Goal: Task Accomplishment & Management: Use online tool/utility

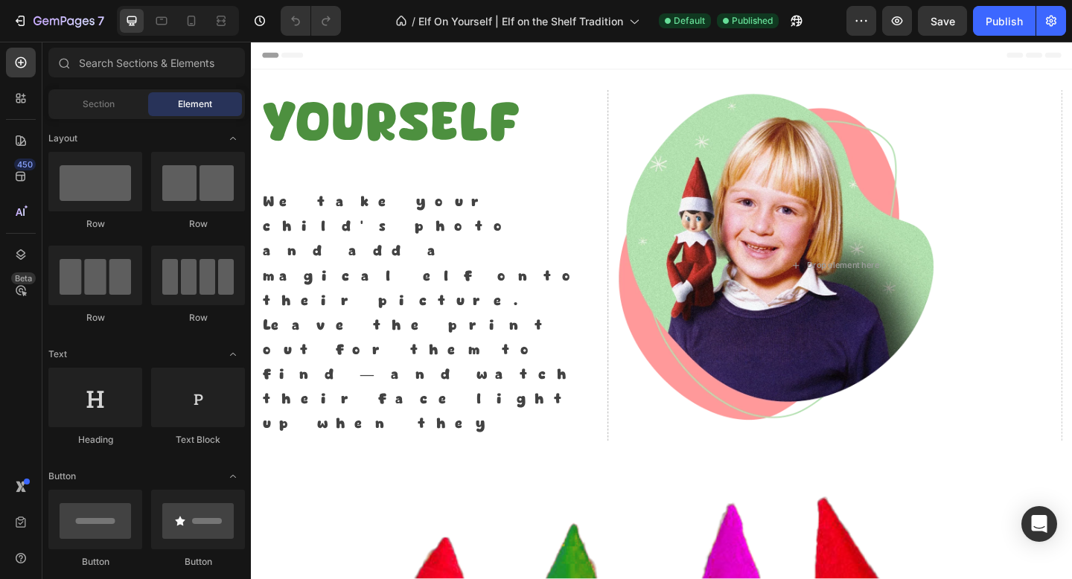
select select "4x4"
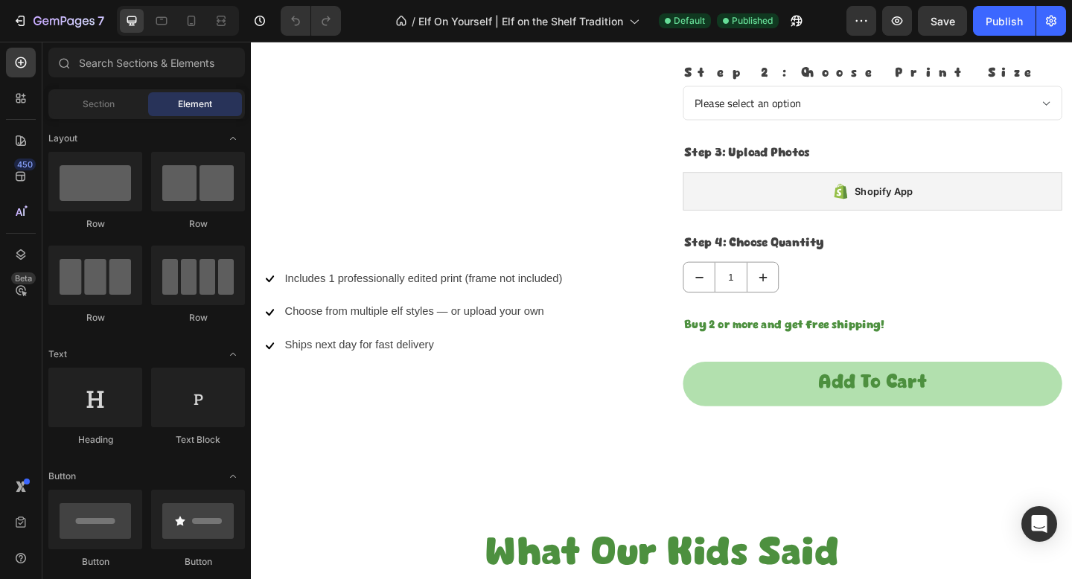
scroll to position [1555, 0]
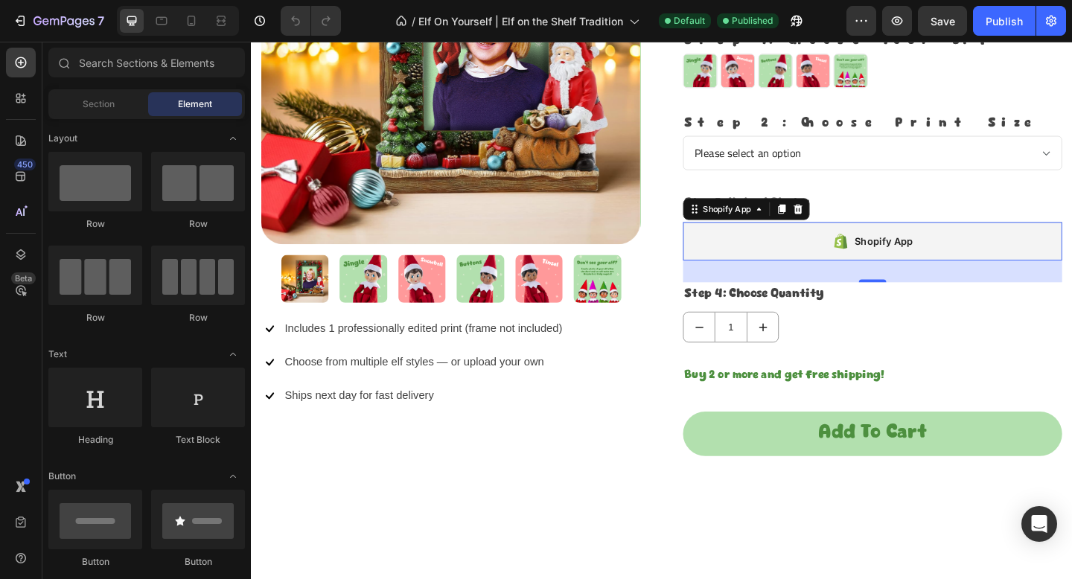
click at [767, 265] on div "Shopify App" at bounding box center [926, 259] width 412 height 42
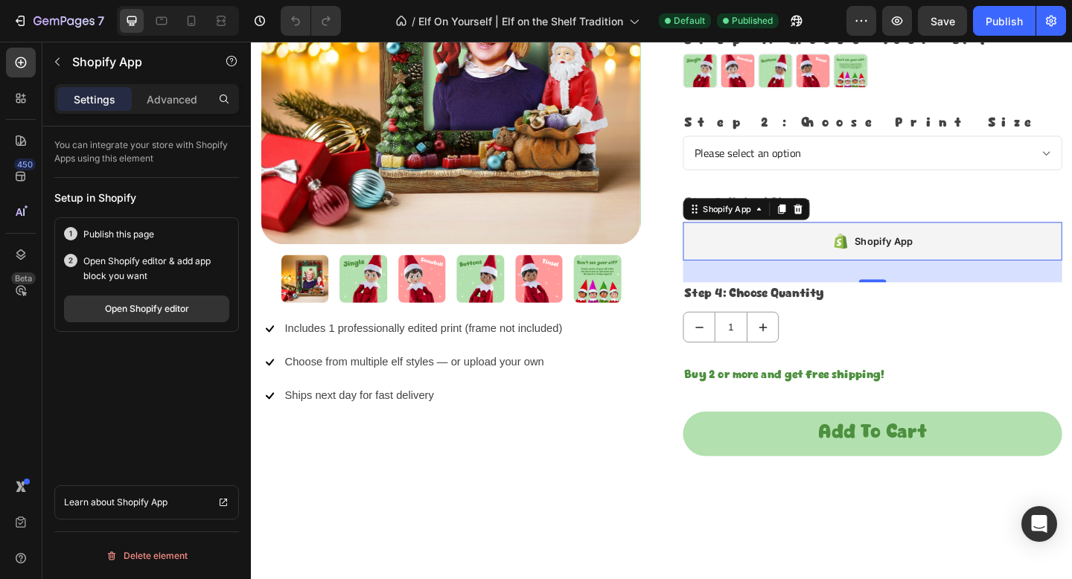
click at [739, 257] on div "Shopify App" at bounding box center [926, 259] width 412 height 42
click at [145, 305] on div "Open Shopify editor" at bounding box center [147, 308] width 84 height 13
click at [164, 92] on p "Advanced" at bounding box center [172, 100] width 51 height 16
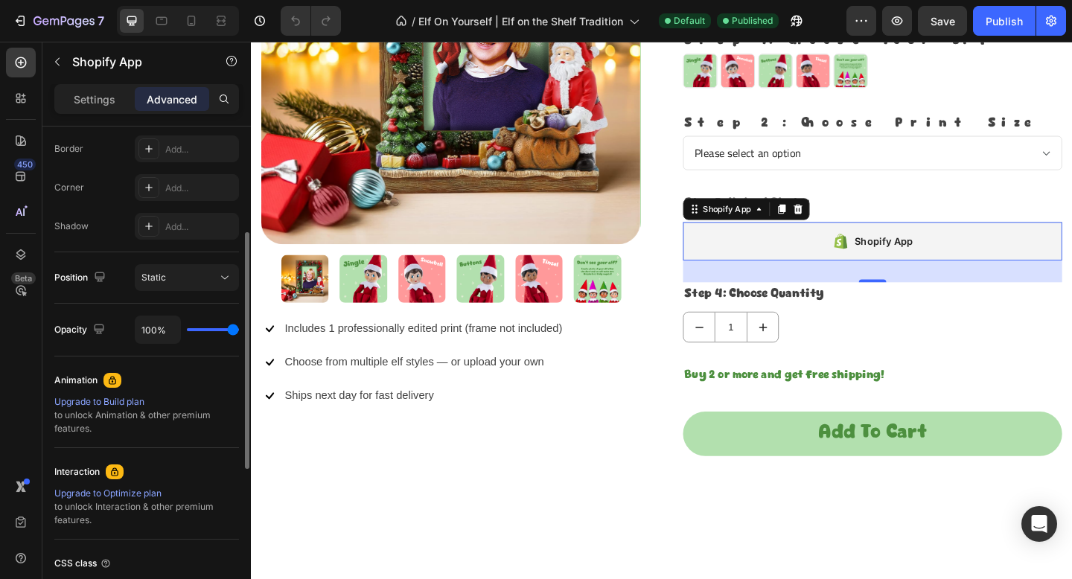
scroll to position [0, 0]
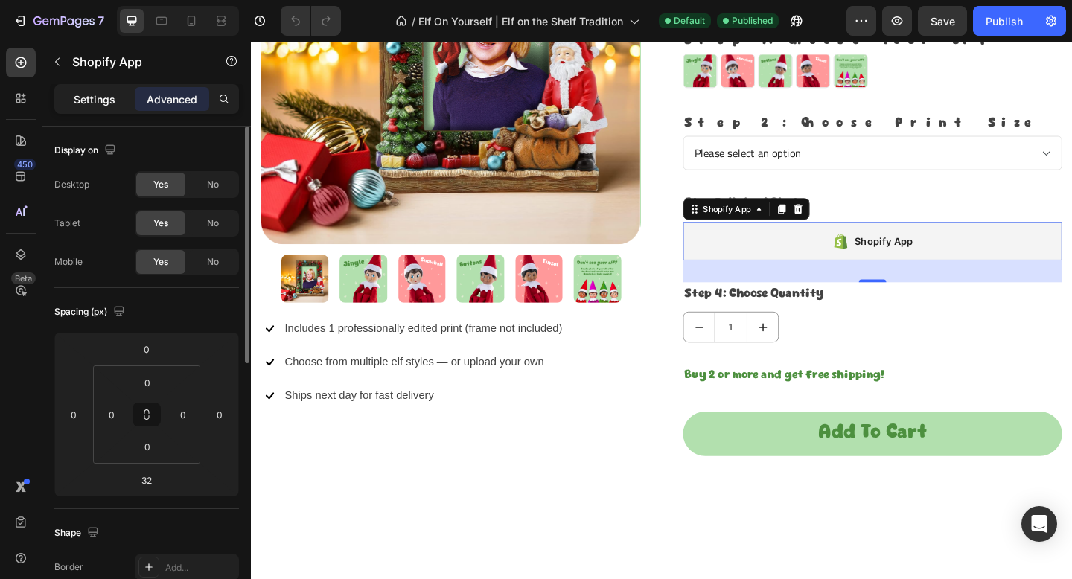
click at [106, 100] on p "Settings" at bounding box center [95, 100] width 42 height 16
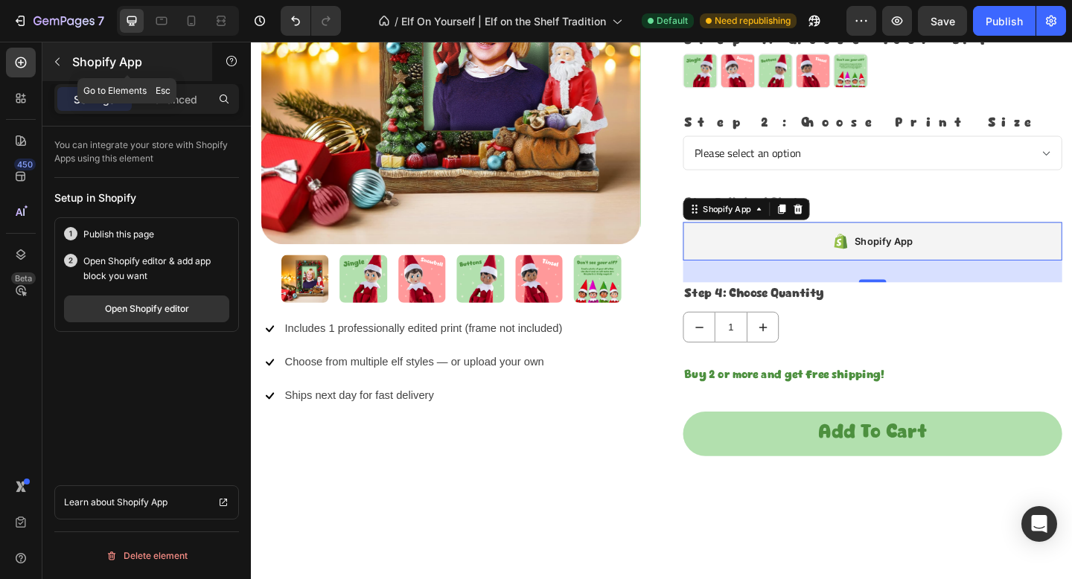
click at [57, 67] on icon "button" at bounding box center [57, 62] width 12 height 12
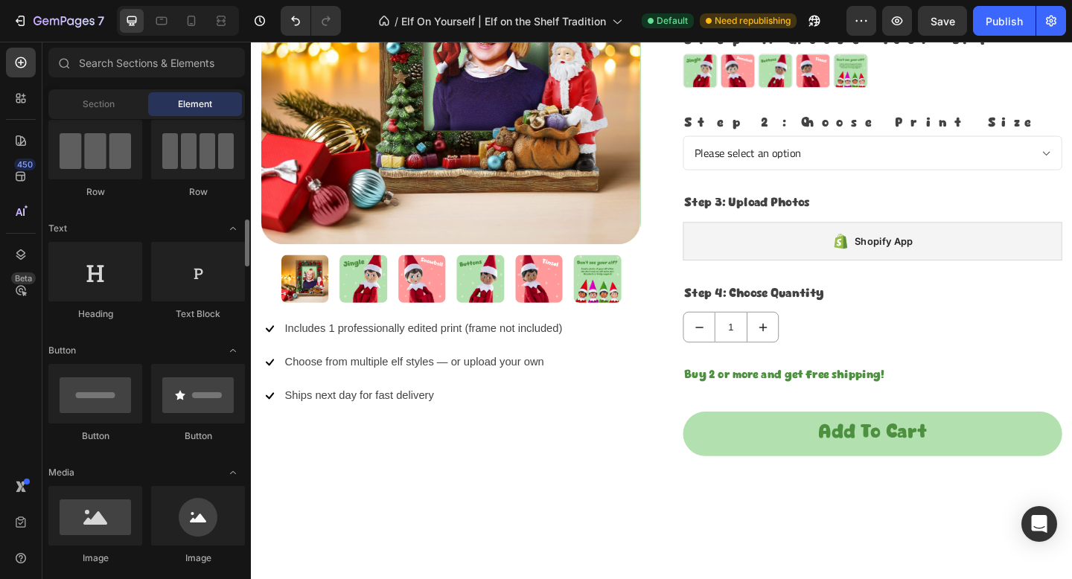
scroll to position [279, 0]
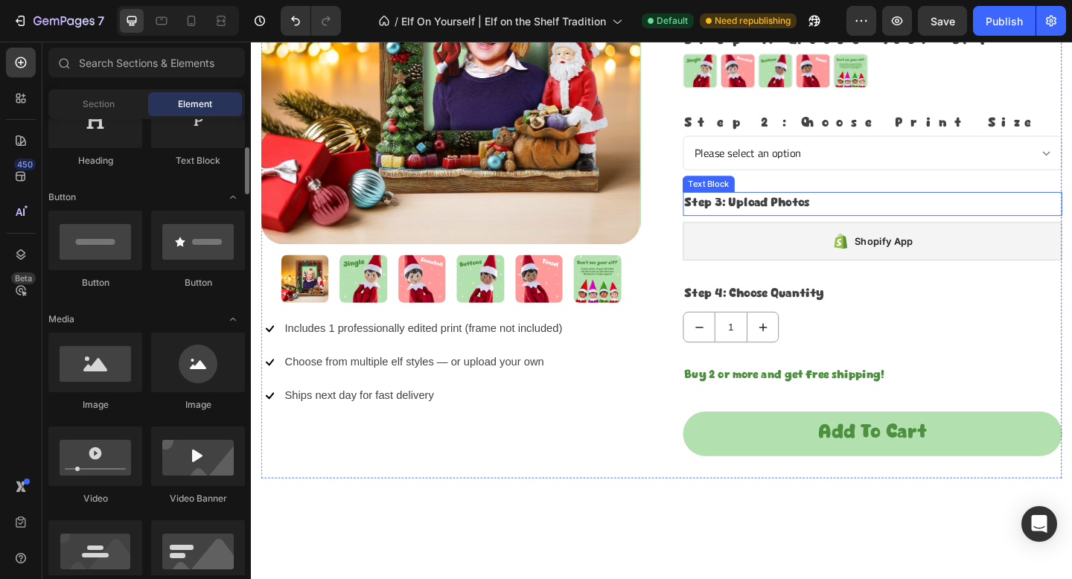
click at [789, 208] on p "Step 3: Upload Photos" at bounding box center [926, 218] width 409 height 23
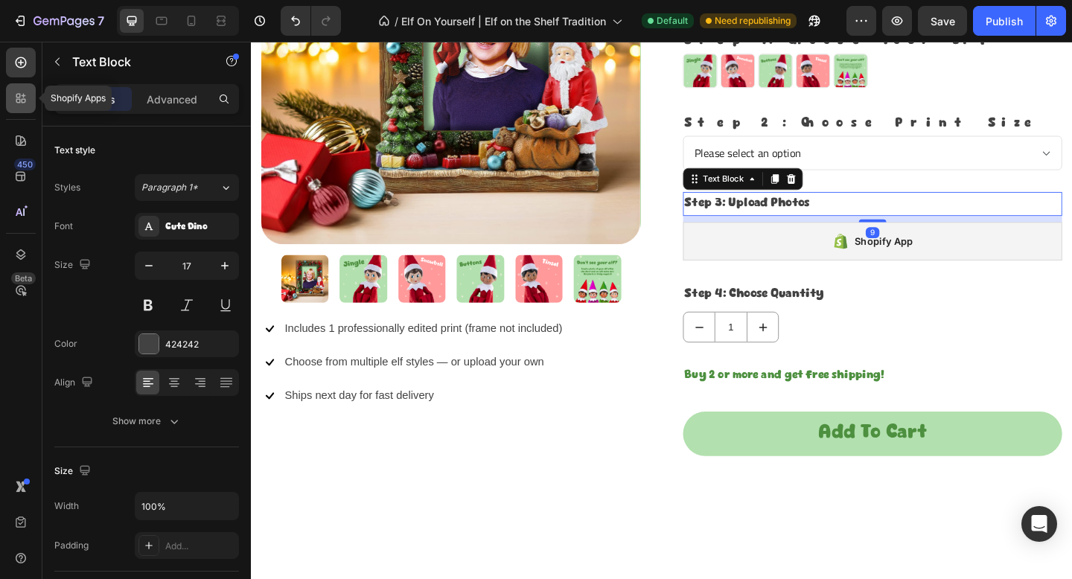
click at [16, 91] on icon at bounding box center [20, 98] width 15 height 15
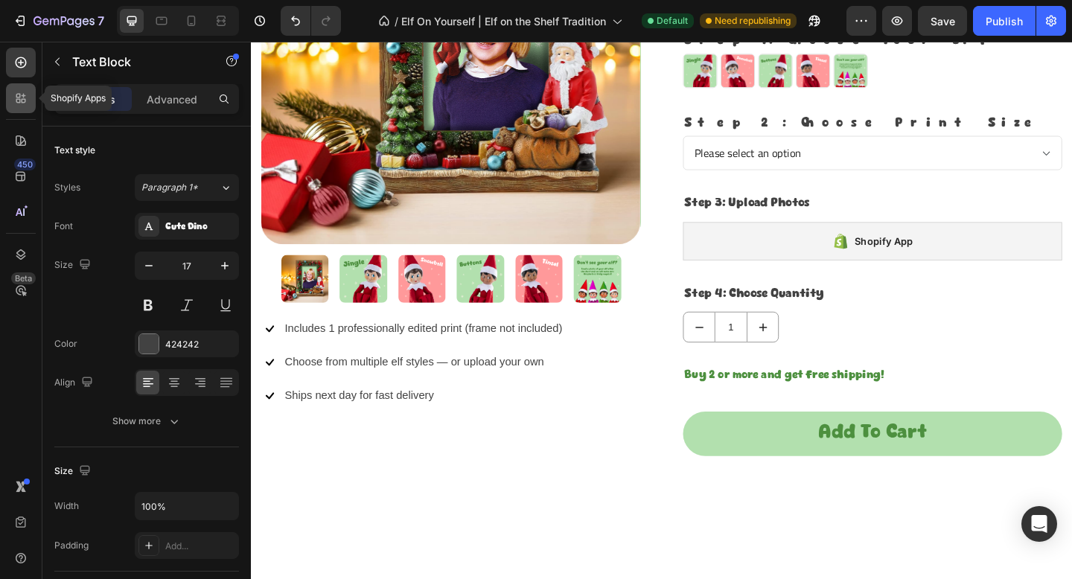
select select "4x4"
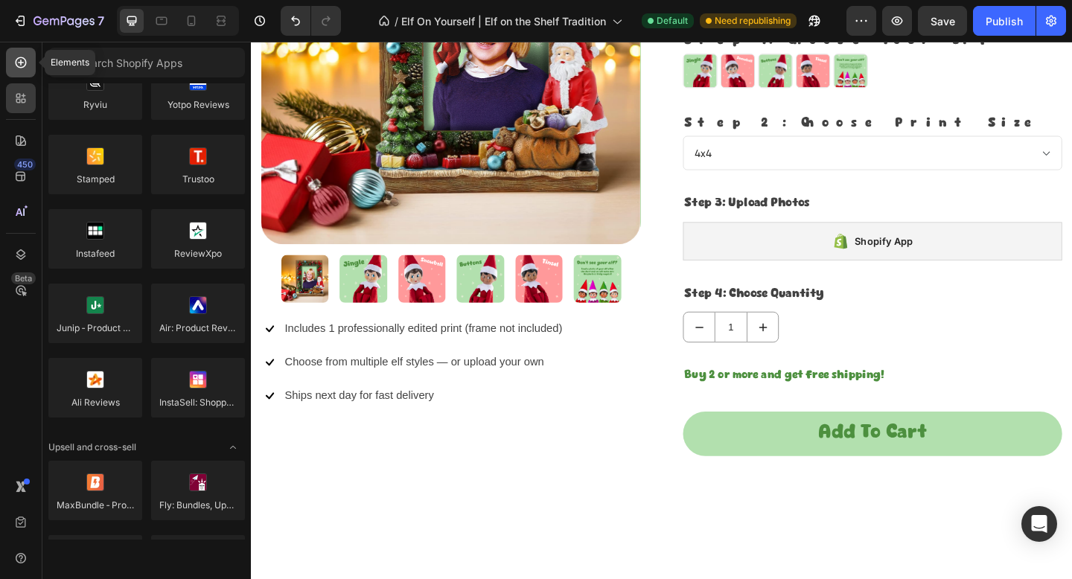
click at [16, 63] on icon at bounding box center [21, 62] width 11 height 11
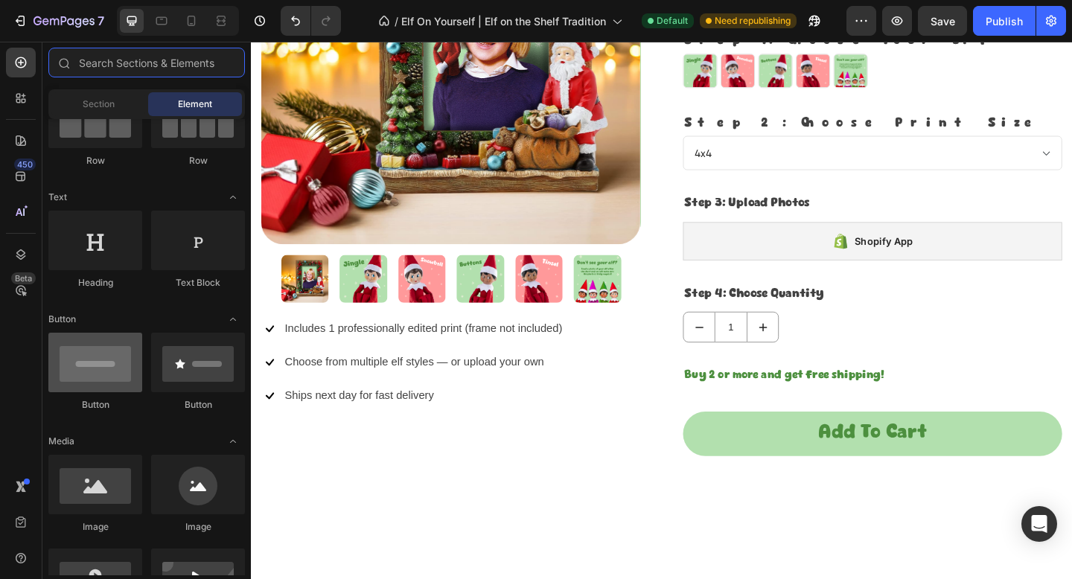
scroll to position [0, 0]
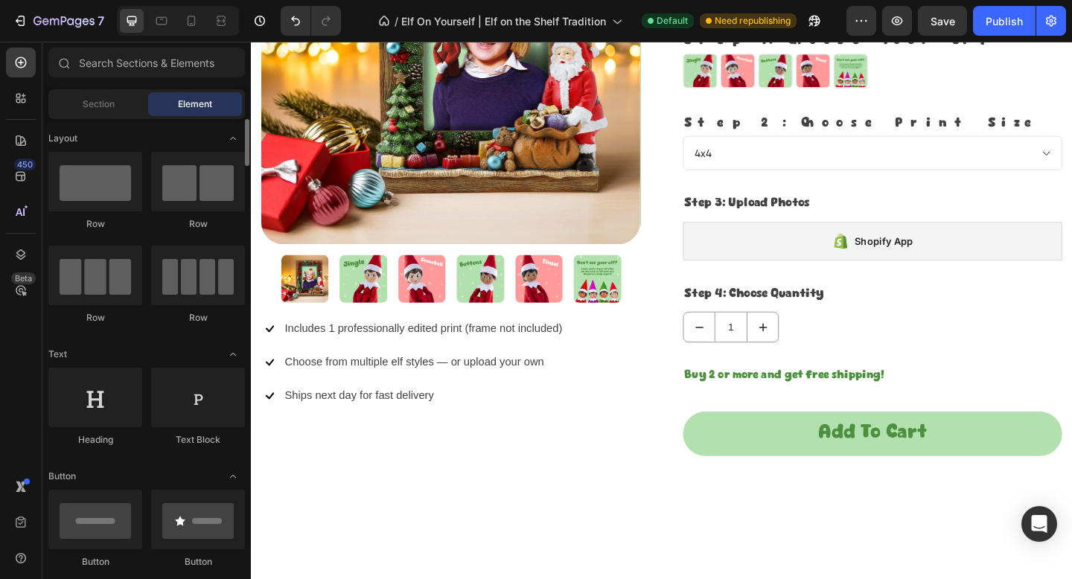
click at [96, 109] on span "Section" at bounding box center [99, 104] width 32 height 13
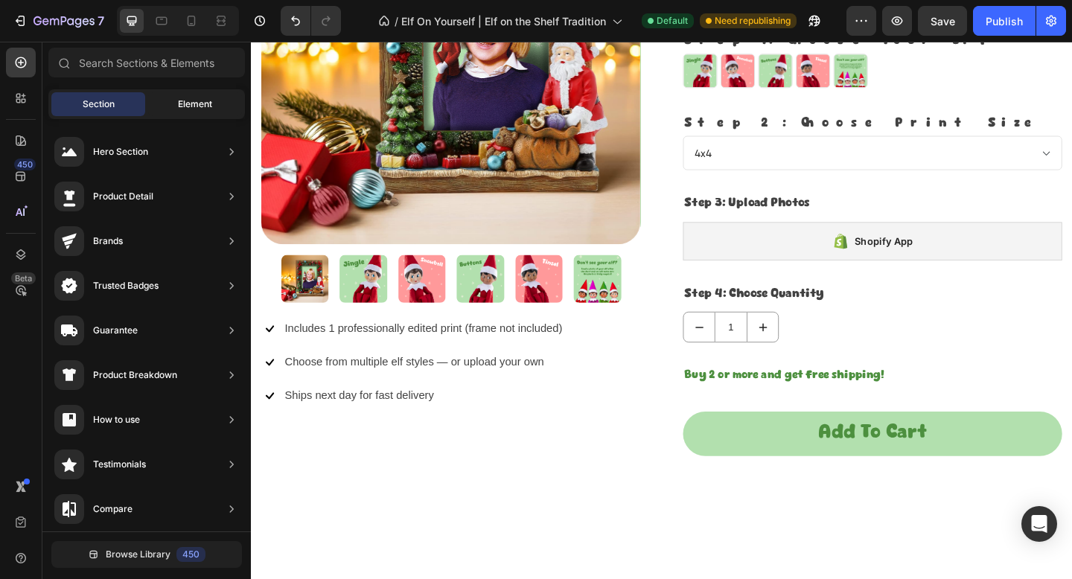
click at [197, 103] on span "Element" at bounding box center [195, 104] width 34 height 13
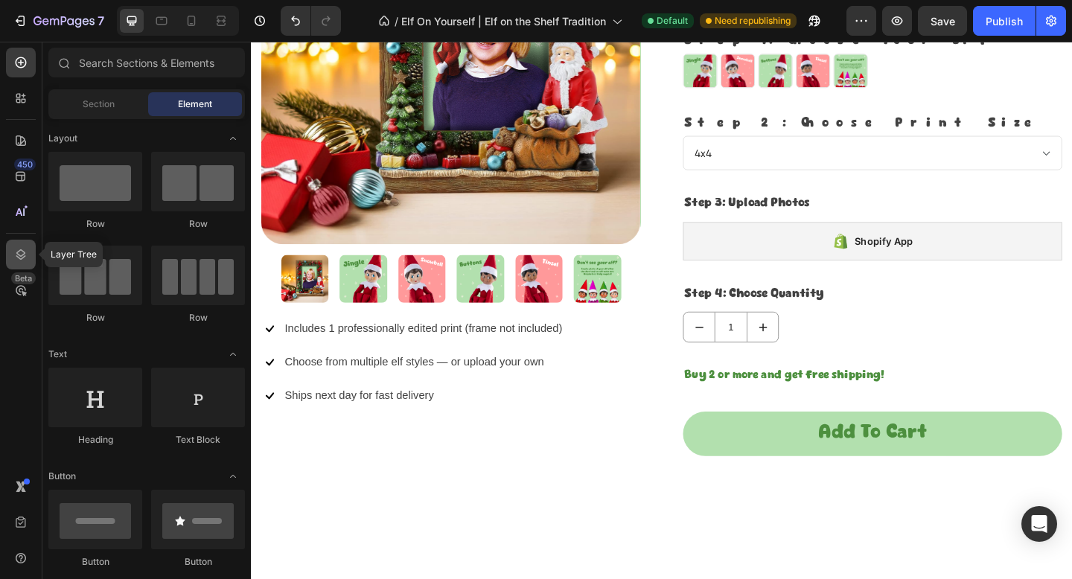
click at [31, 247] on div at bounding box center [21, 255] width 30 height 30
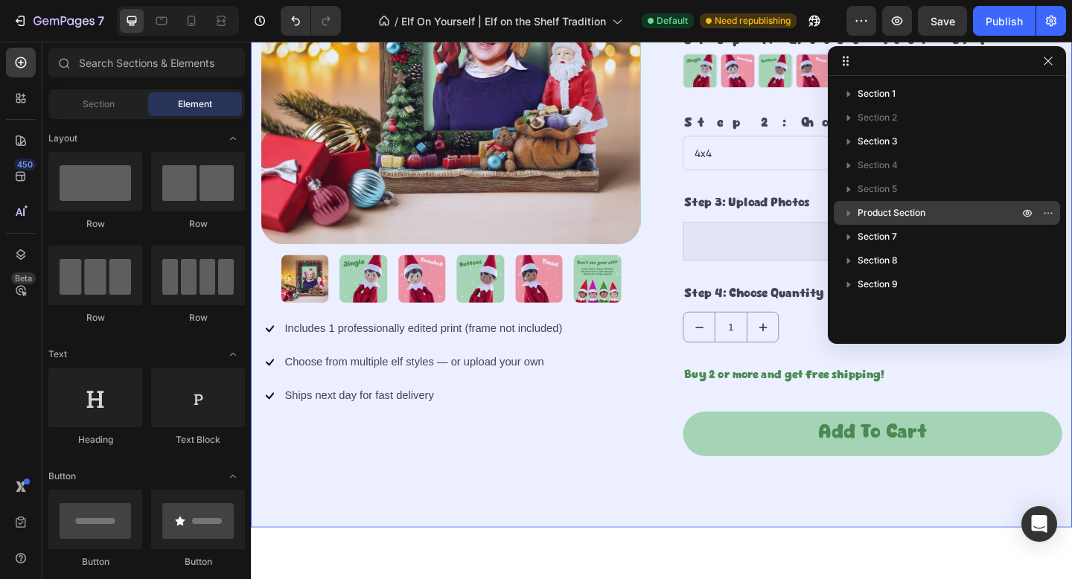
click at [946, 204] on div "Product Section" at bounding box center [947, 213] width 214 height 24
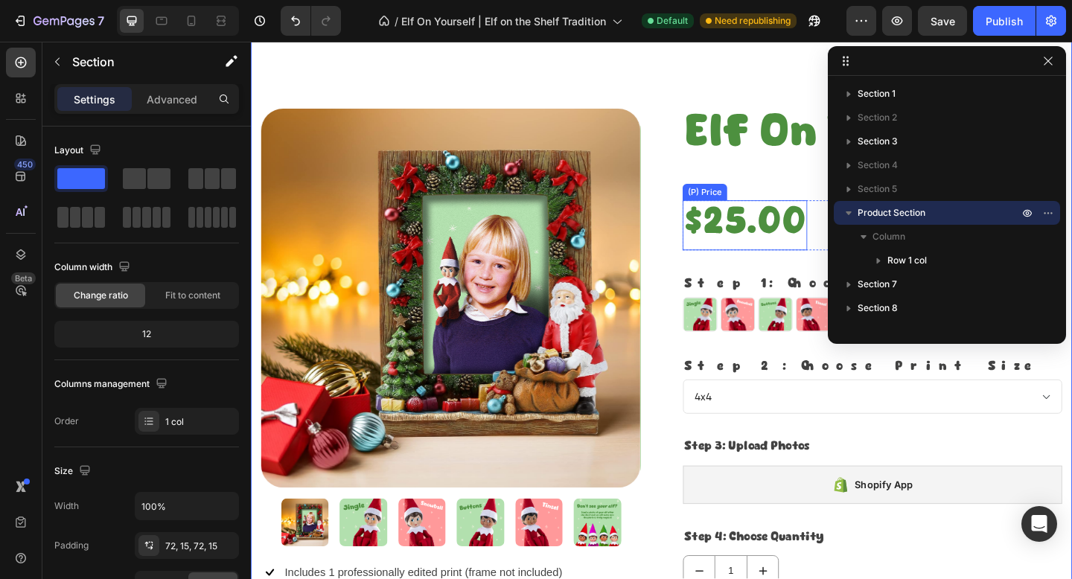
scroll to position [1304, 0]
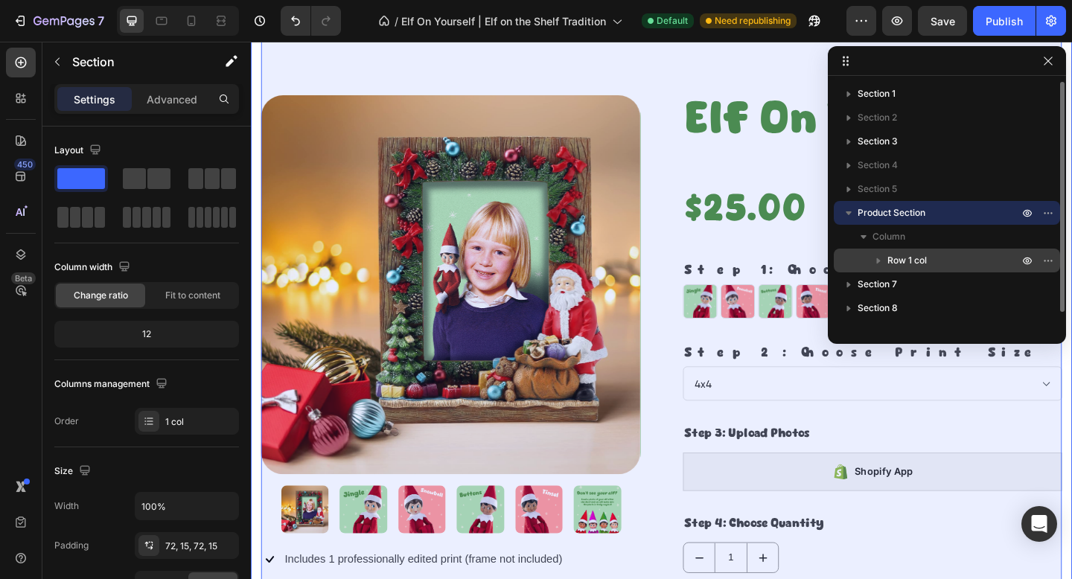
click at [927, 264] on p "Row 1 col" at bounding box center [954, 260] width 134 height 15
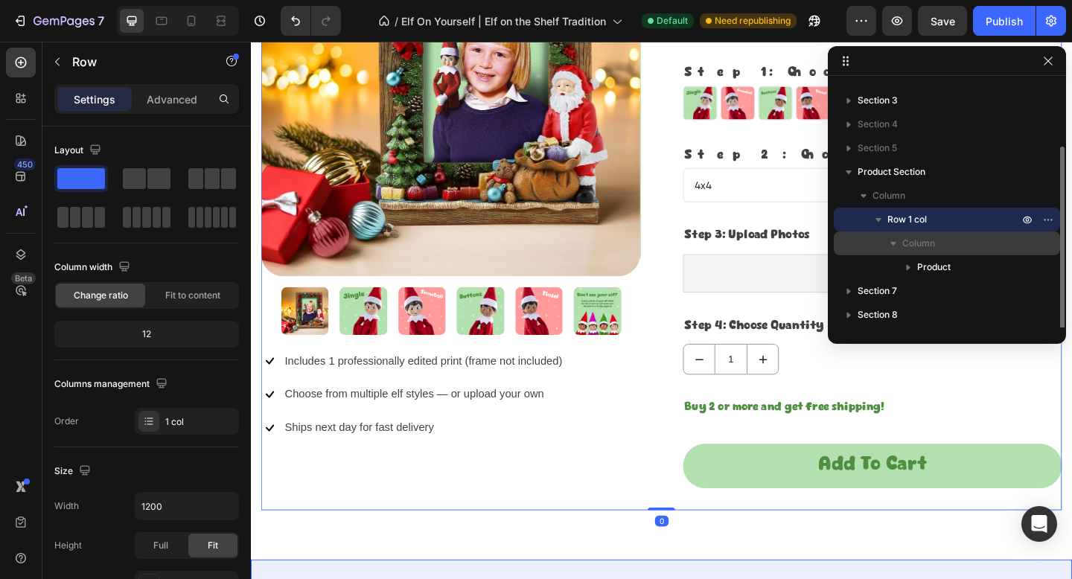
scroll to position [59, 0]
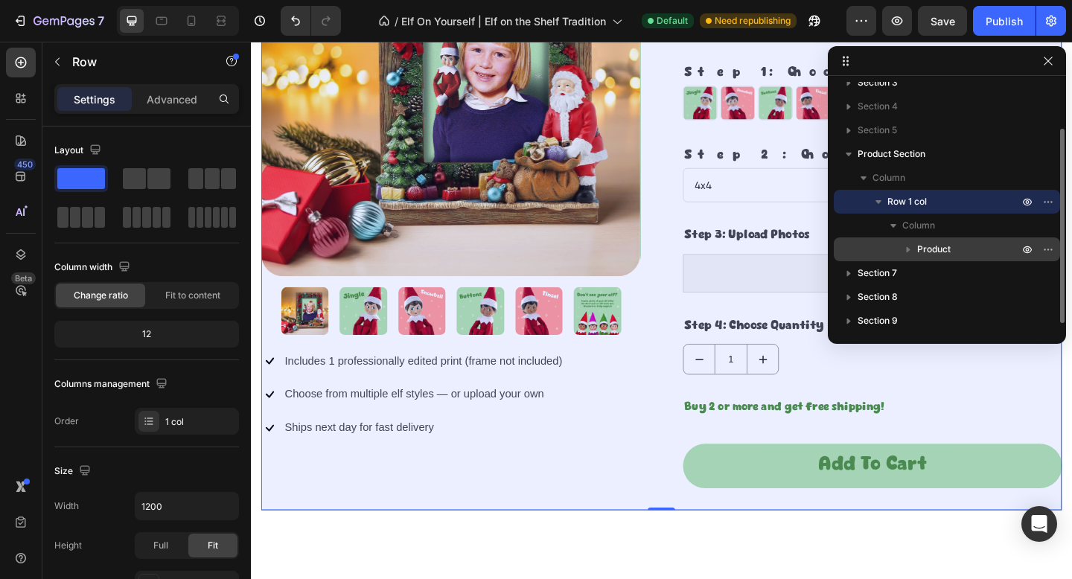
click at [932, 250] on span "Product" at bounding box center [933, 249] width 33 height 15
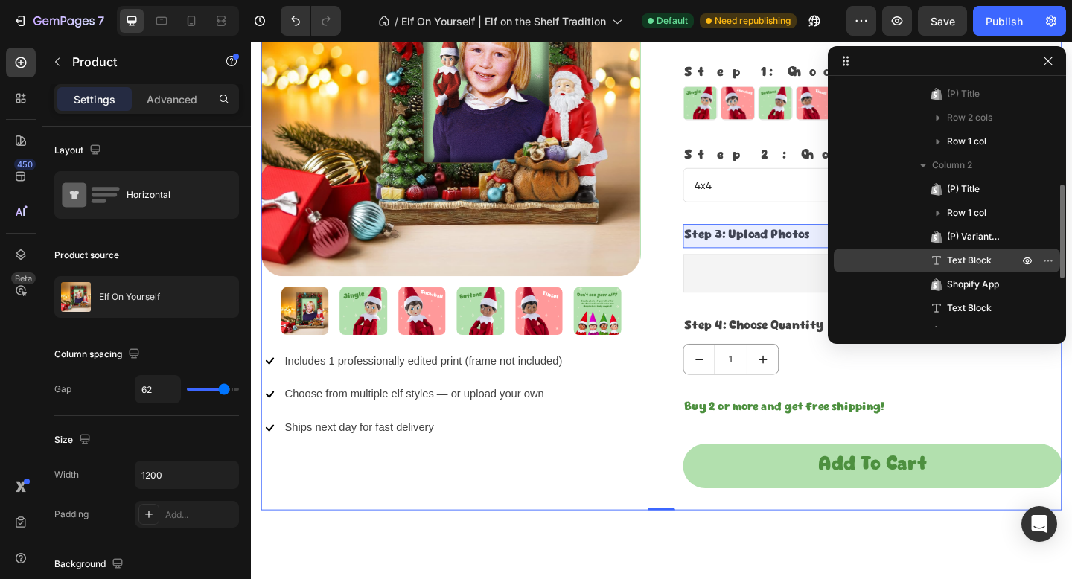
scroll to position [295, 0]
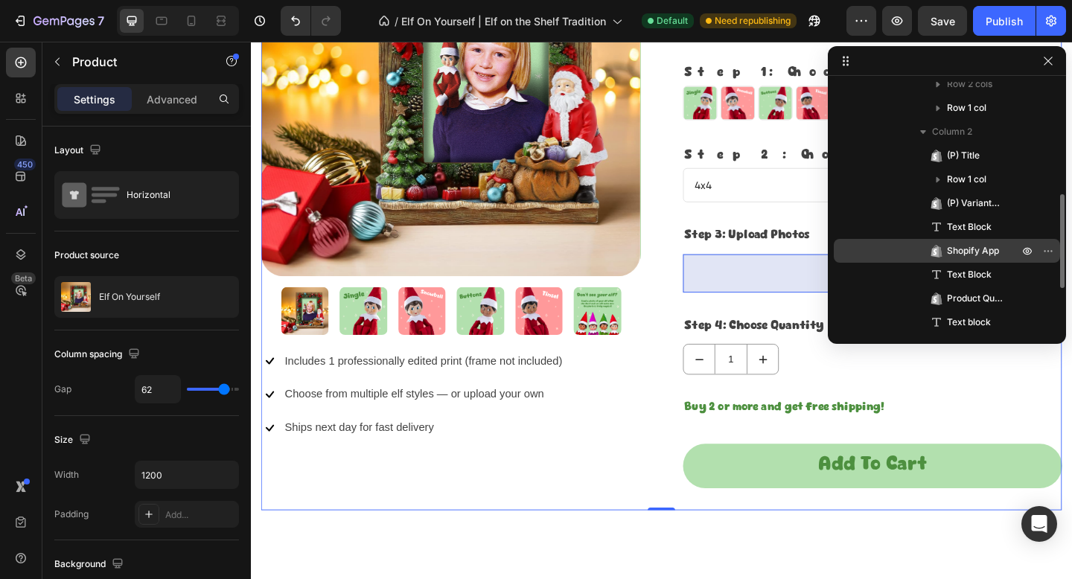
click at [977, 249] on span "Shopify App" at bounding box center [973, 250] width 52 height 15
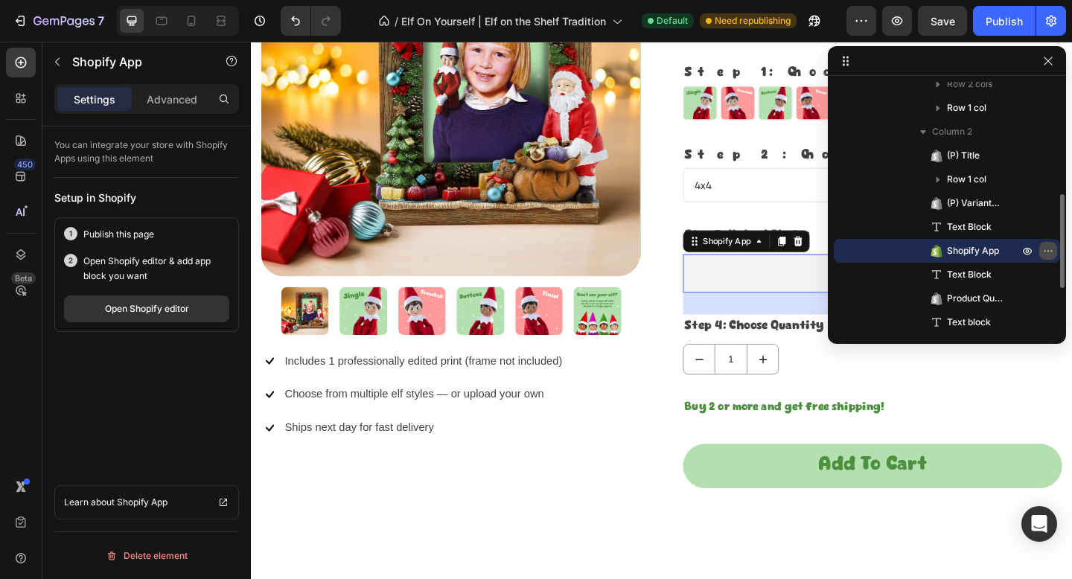
click at [1049, 248] on icon "button" at bounding box center [1048, 251] width 12 height 12
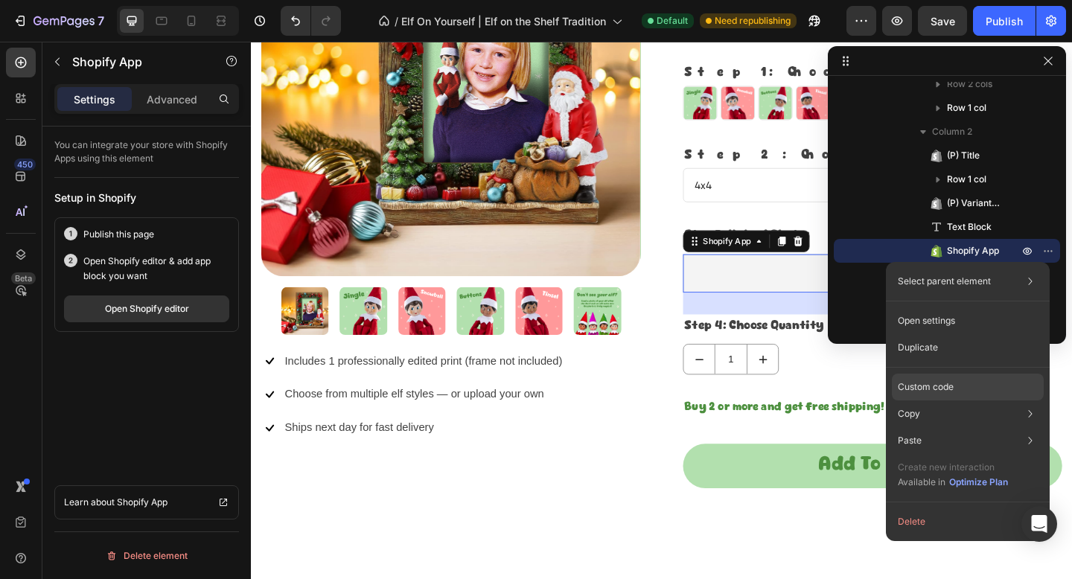
click at [985, 388] on div "Custom code" at bounding box center [968, 387] width 152 height 27
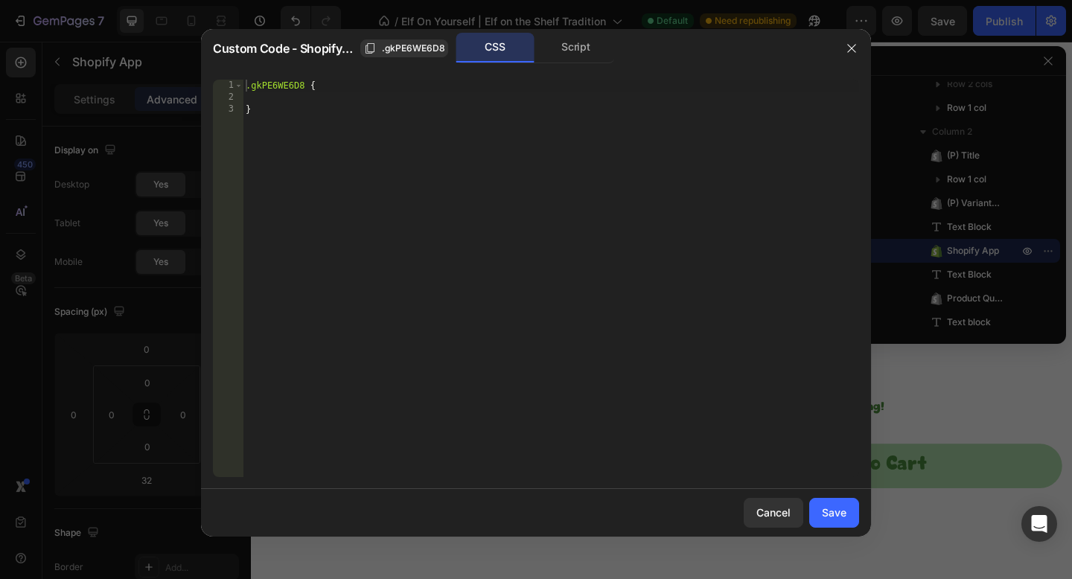
type textarea "}"
click at [703, 214] on div ".gkPE6WE6D8 { }" at bounding box center [551, 290] width 616 height 421
click at [766, 508] on div "Cancel" at bounding box center [773, 513] width 34 height 16
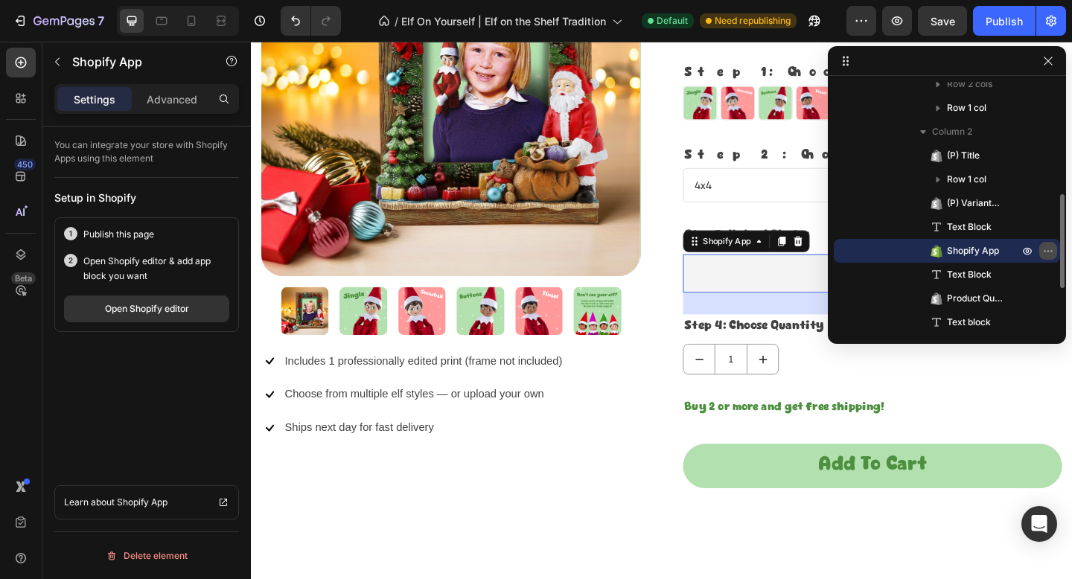
click at [1049, 246] on icon "button" at bounding box center [1048, 251] width 12 height 12
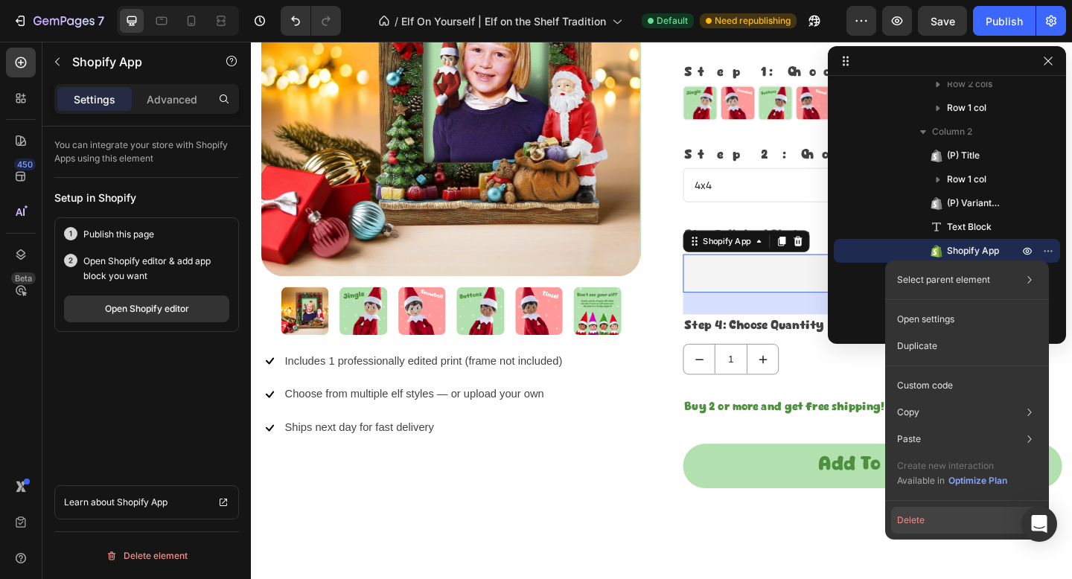
drag, startPoint x: 959, startPoint y: 520, endPoint x: 796, endPoint y: 383, distance: 212.8
click at [959, 520] on button "Delete" at bounding box center [967, 520] width 152 height 27
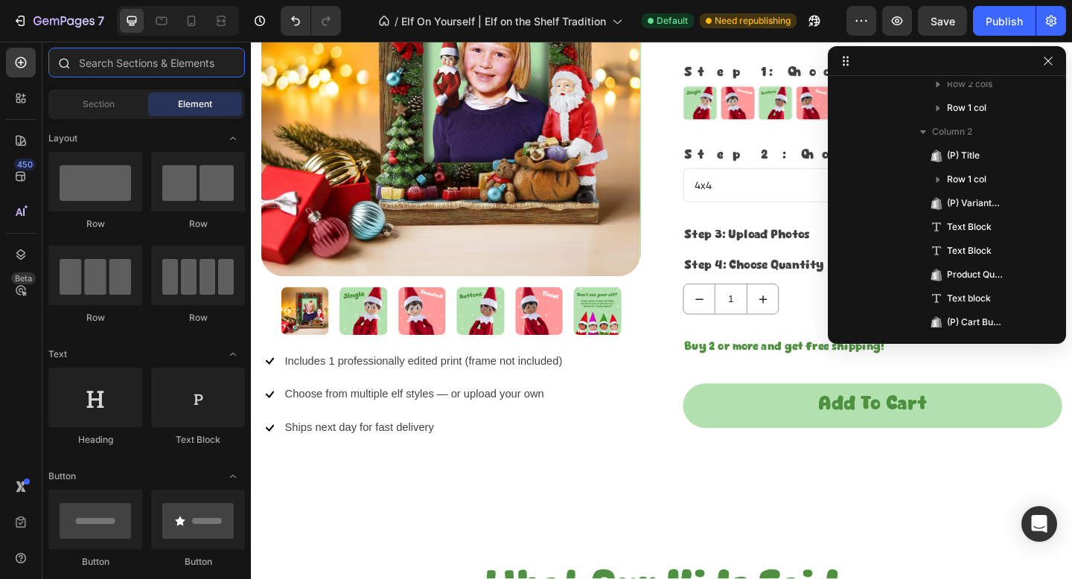
click at [127, 61] on input "text" at bounding box center [146, 63] width 196 height 30
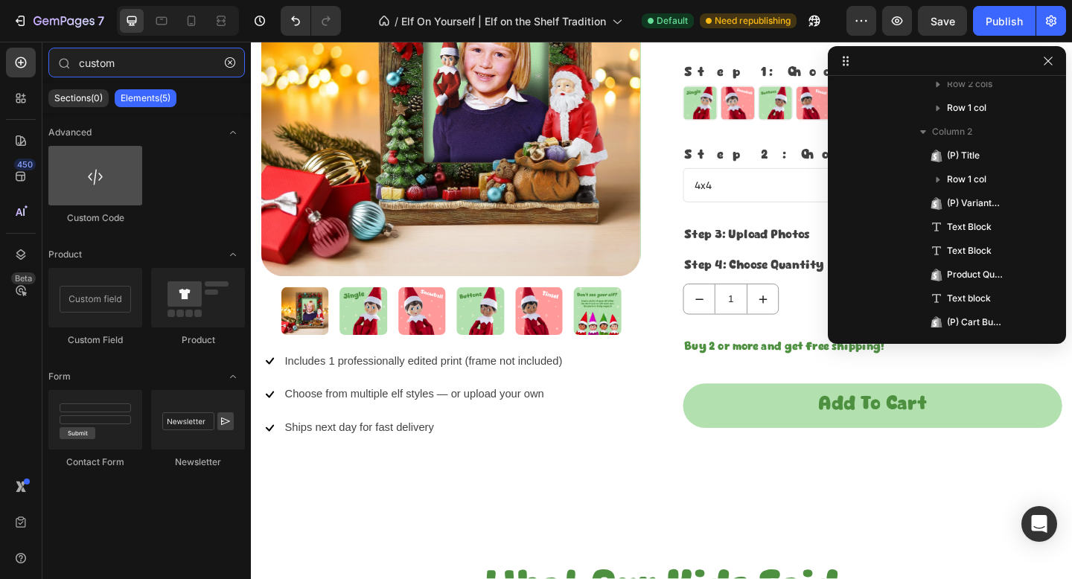
type input "custom"
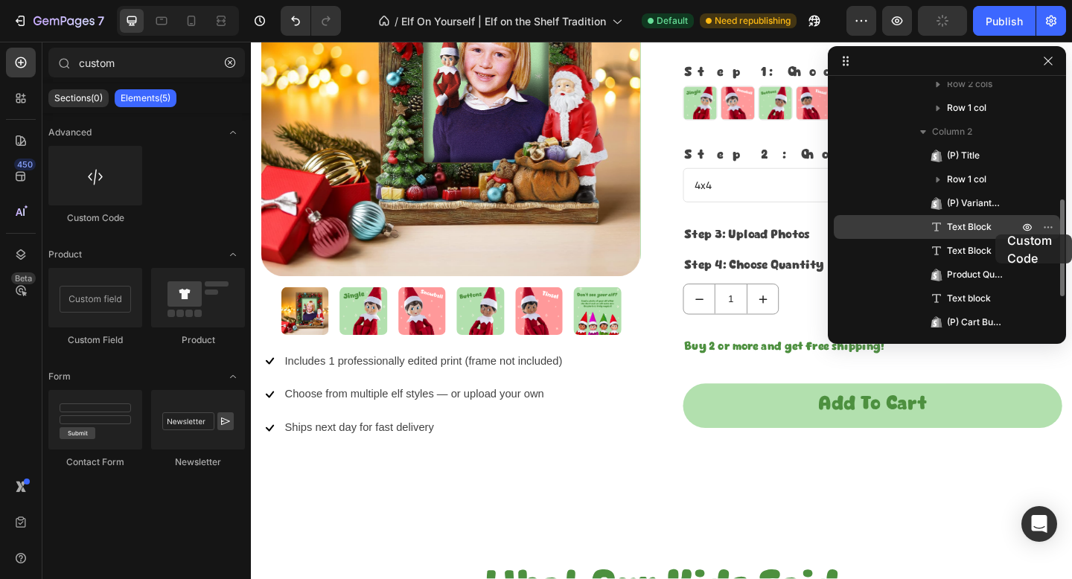
drag, startPoint x: 106, startPoint y: 175, endPoint x: 995, endPoint y: 234, distance: 891.4
click at [995, 0] on div "7 / Elf On Yourself | Elf on the Shelf Tradition Default Need republishing Prev…" at bounding box center [536, 0] width 1072 height 0
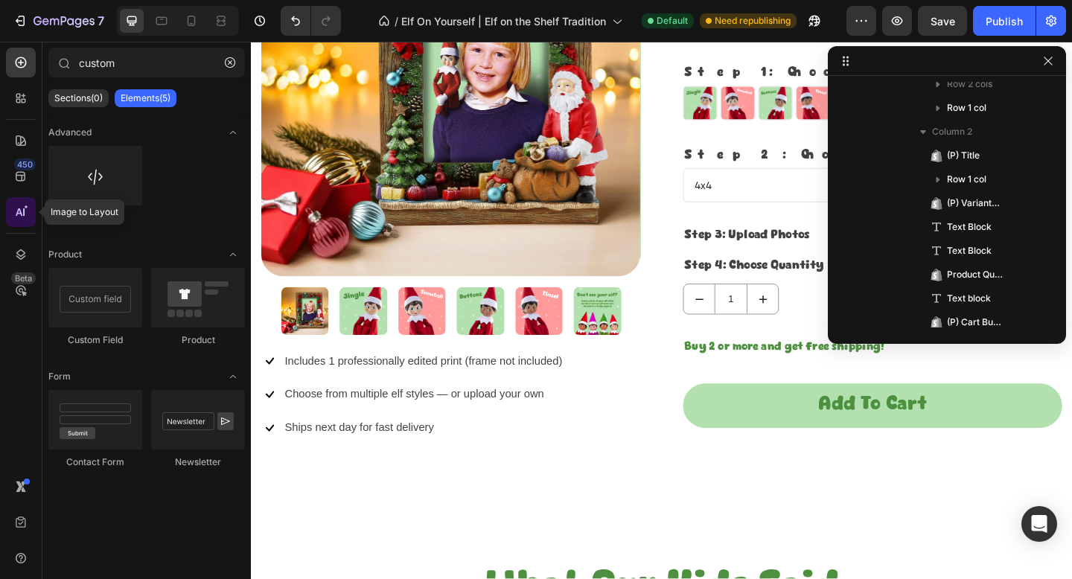
click at [32, 208] on div at bounding box center [21, 212] width 30 height 30
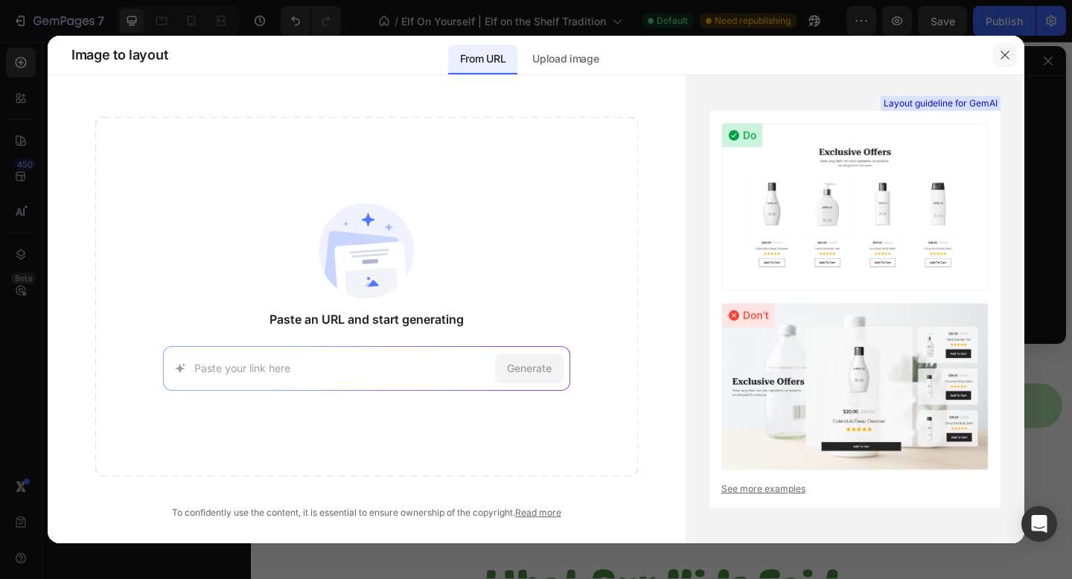
click at [1013, 54] on button "button" at bounding box center [1005, 55] width 24 height 24
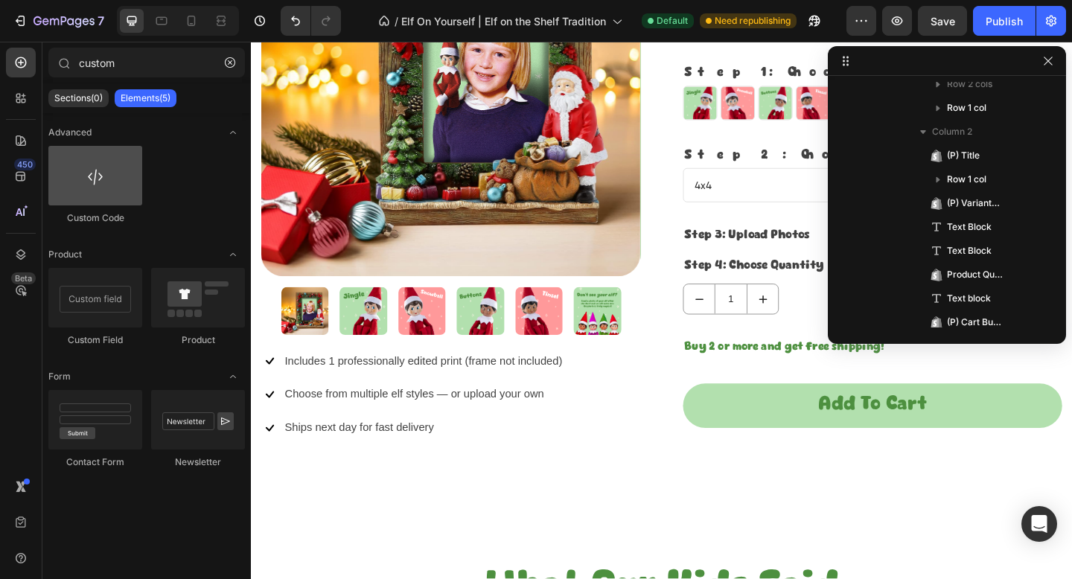
click at [112, 202] on div at bounding box center [95, 176] width 94 height 60
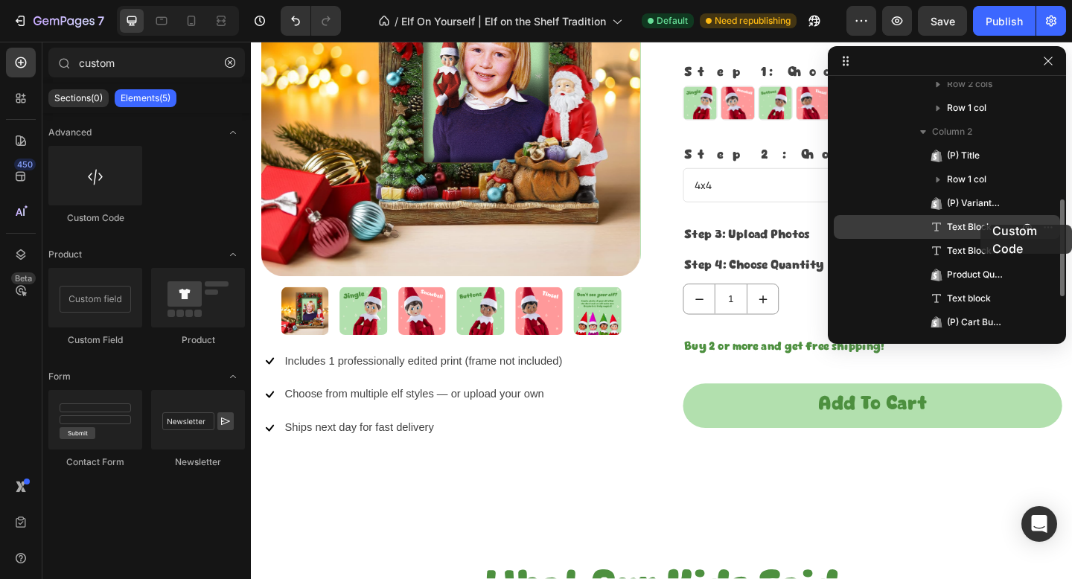
drag, startPoint x: 80, startPoint y: 178, endPoint x: 980, endPoint y: 225, distance: 901.8
click at [980, 0] on div "7 / Elf On Yourself | Elf on the Shelf Tradition Default Need republishing Prev…" at bounding box center [536, 0] width 1072 height 0
click at [1051, 229] on icon "button" at bounding box center [1048, 227] width 12 height 12
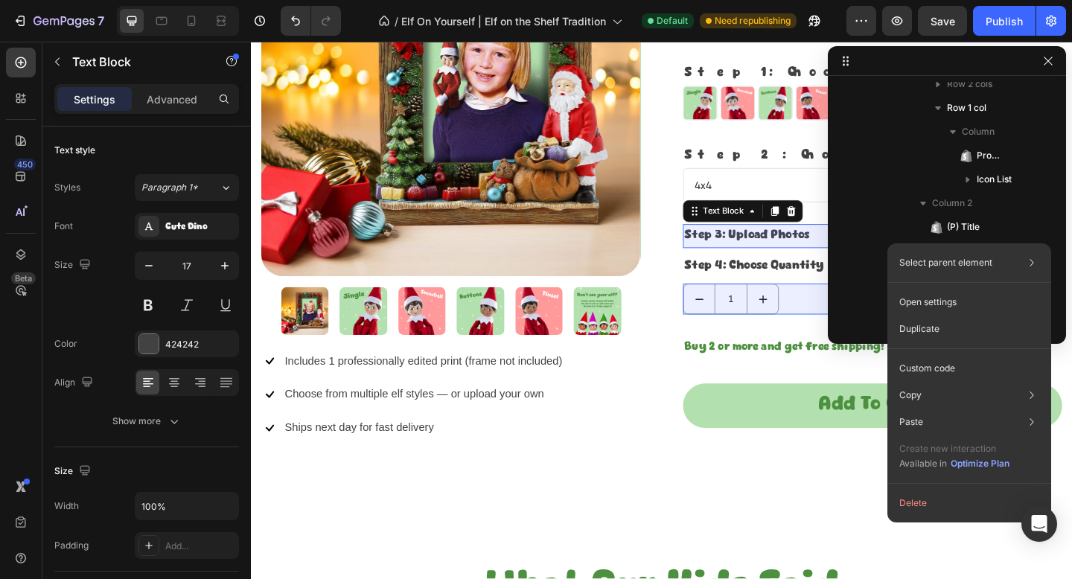
scroll to position [448, 0]
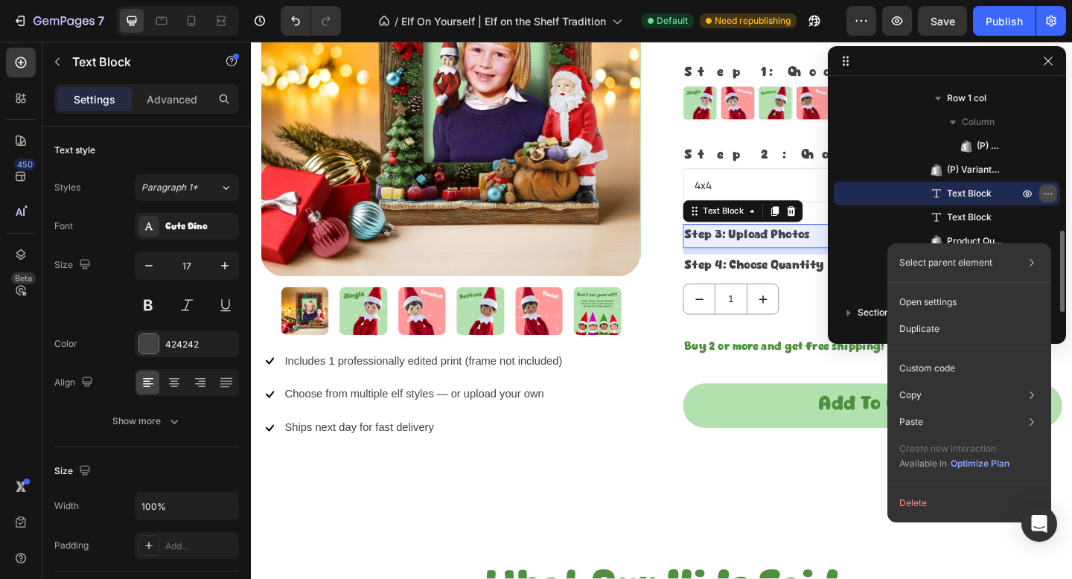
click at [1049, 191] on icon "button" at bounding box center [1048, 194] width 12 height 12
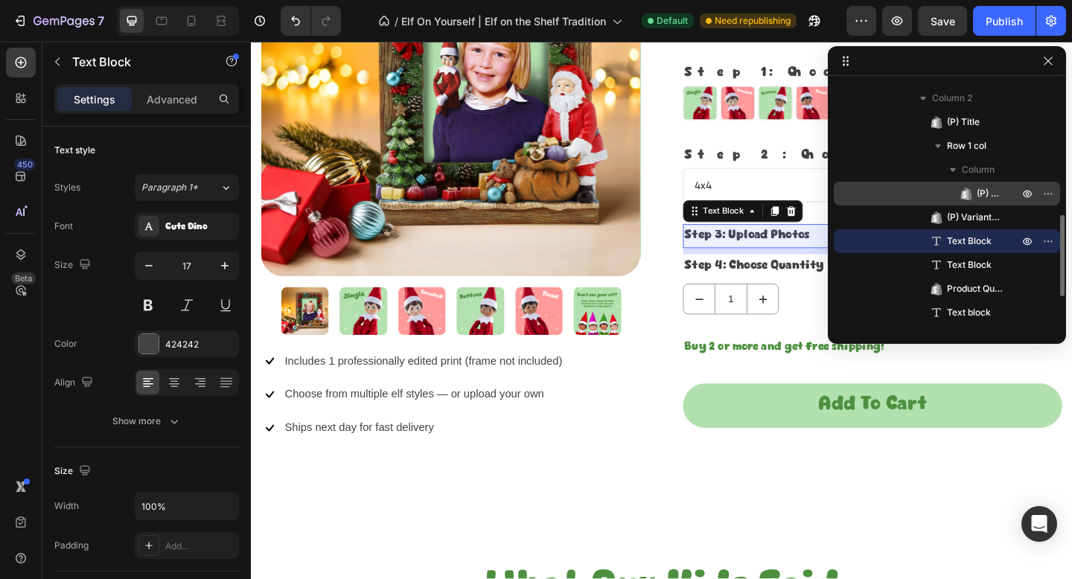
scroll to position [394, 0]
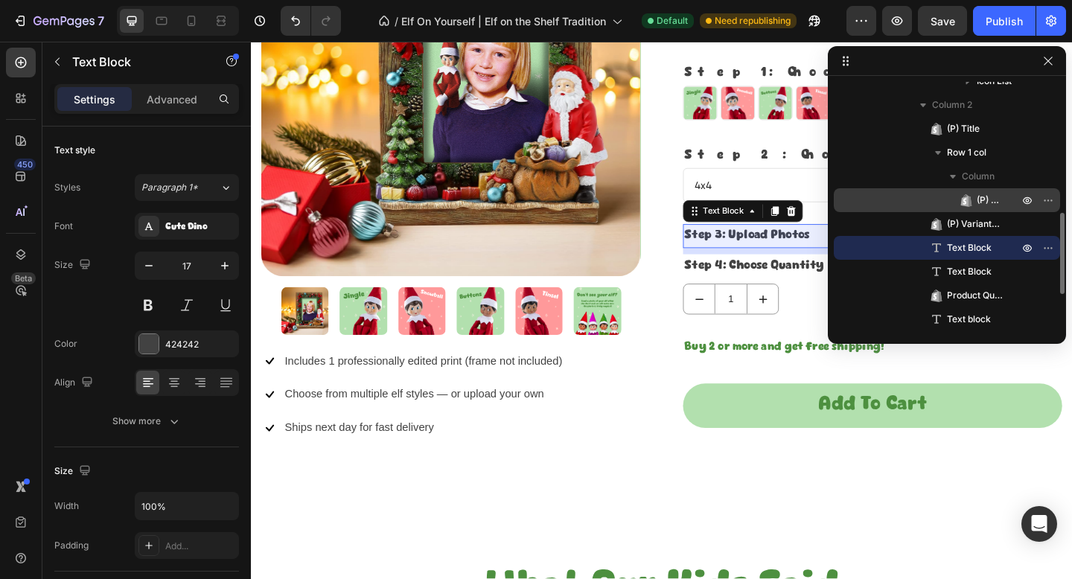
click at [974, 196] on p "(P) Price" at bounding box center [981, 200] width 45 height 15
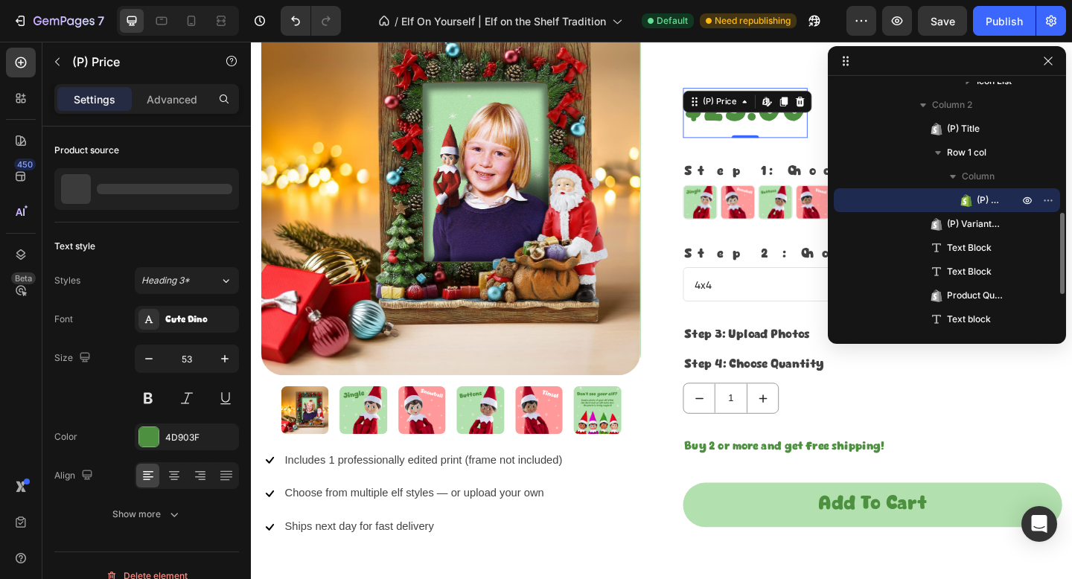
scroll to position [1410, 0]
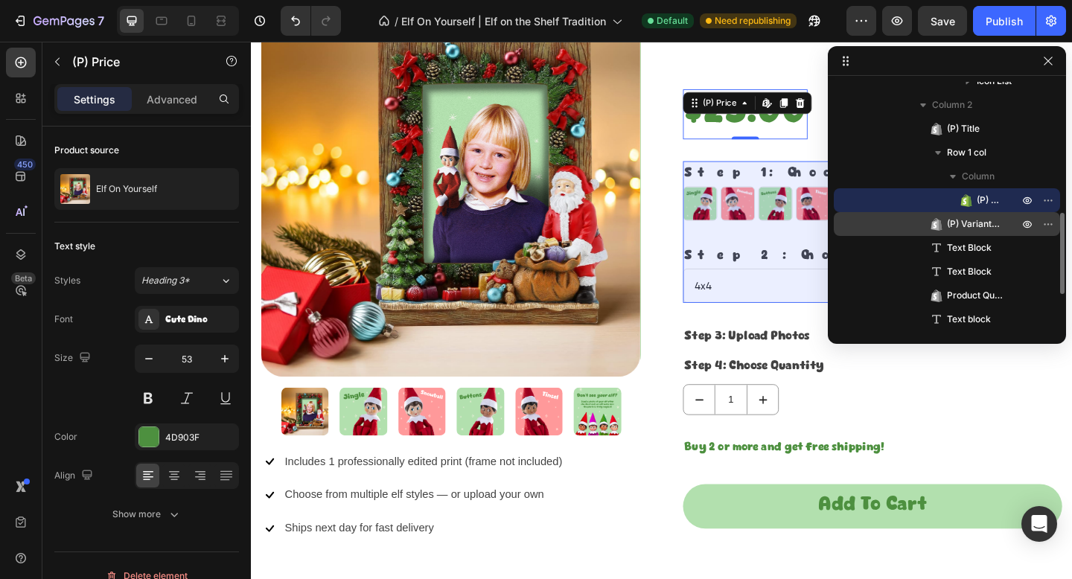
click at [973, 227] on span "(P) Variants & Swatches" at bounding box center [975, 224] width 57 height 15
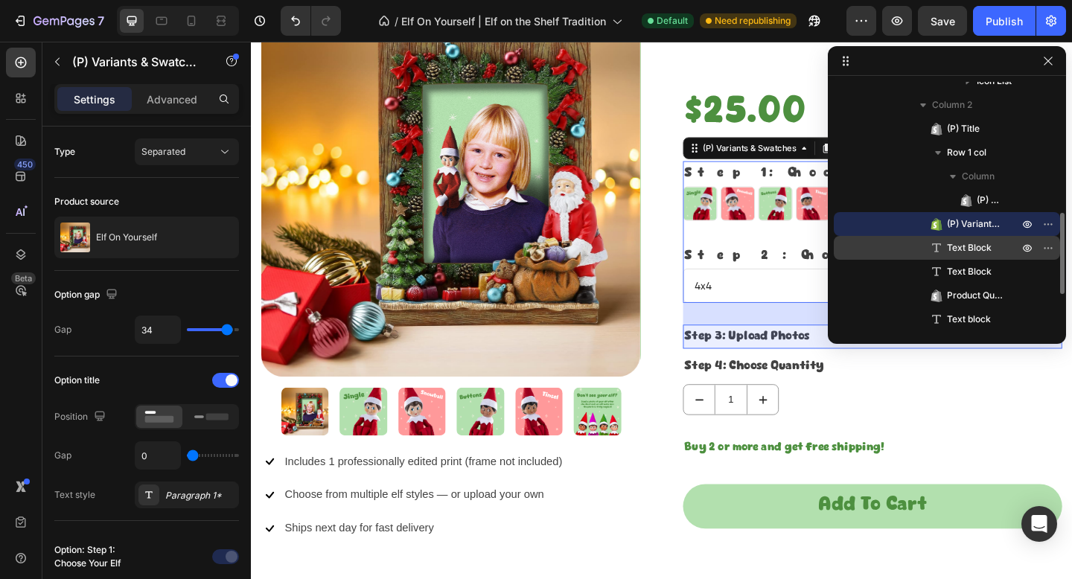
click at [973, 240] on span "Text Block" at bounding box center [969, 247] width 45 height 15
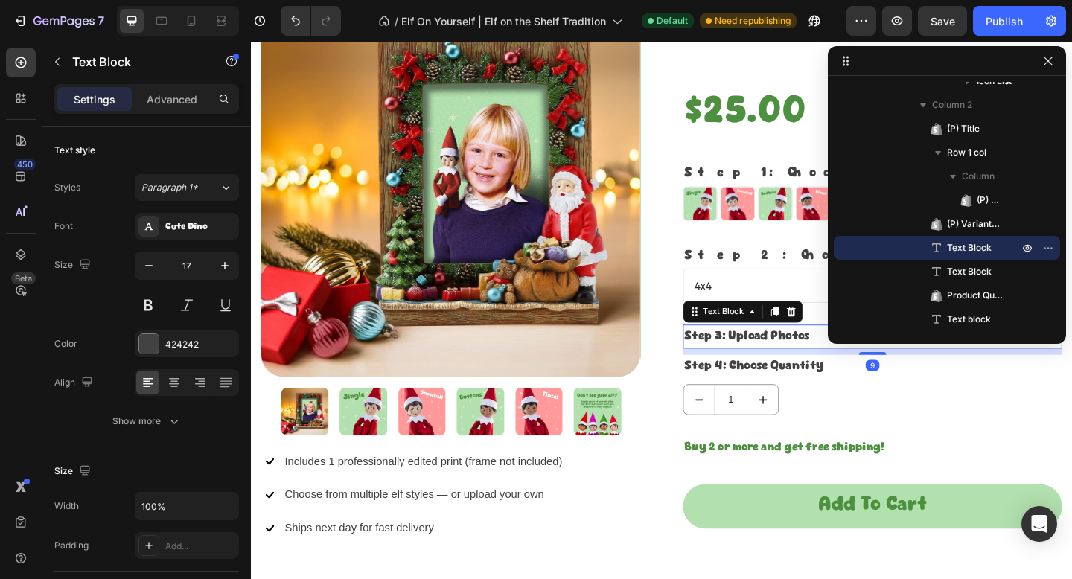
click at [892, 379] on div "9" at bounding box center [926, 379] width 412 height 7
click at [31, 245] on div at bounding box center [21, 255] width 30 height 30
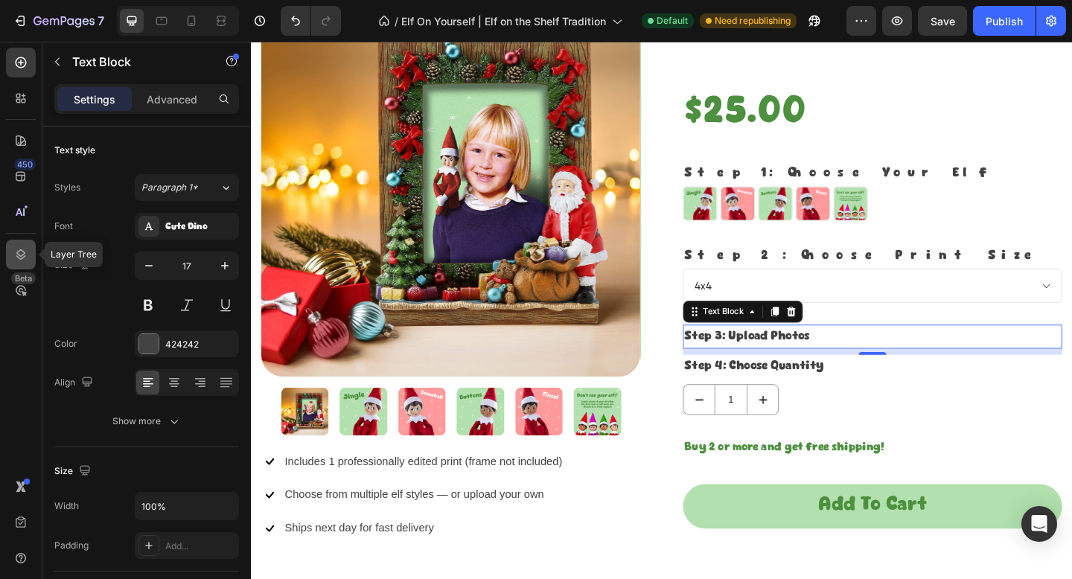
click at [31, 245] on div at bounding box center [21, 255] width 30 height 30
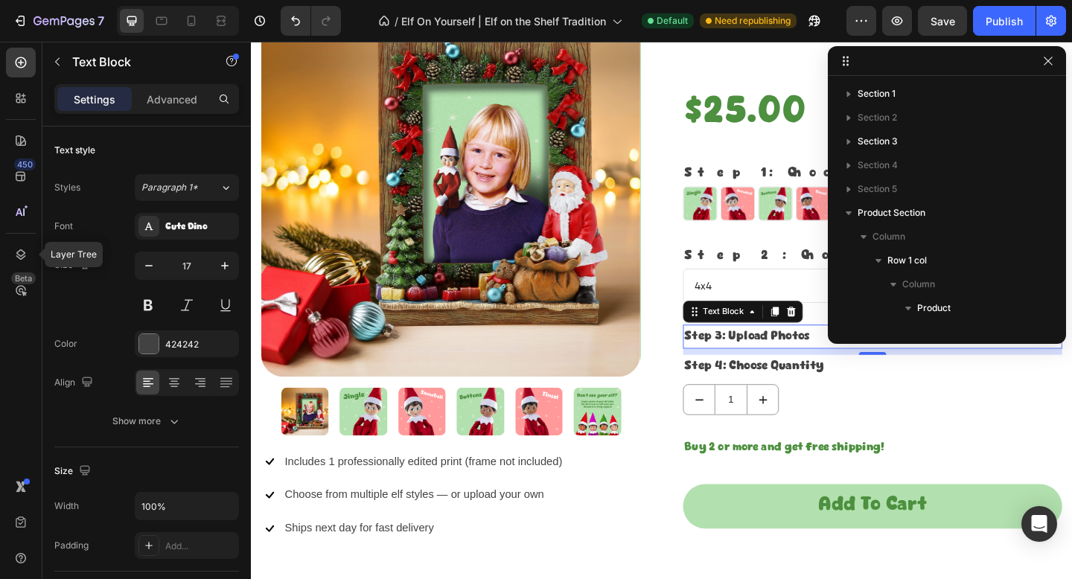
scroll to position [329, 0]
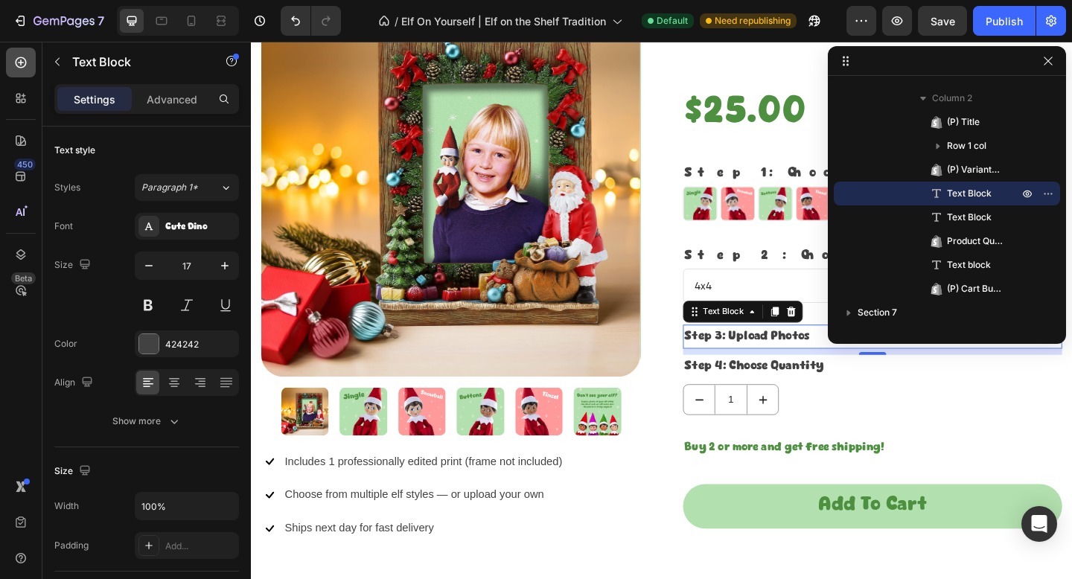
click at [22, 65] on icon at bounding box center [20, 62] width 15 height 15
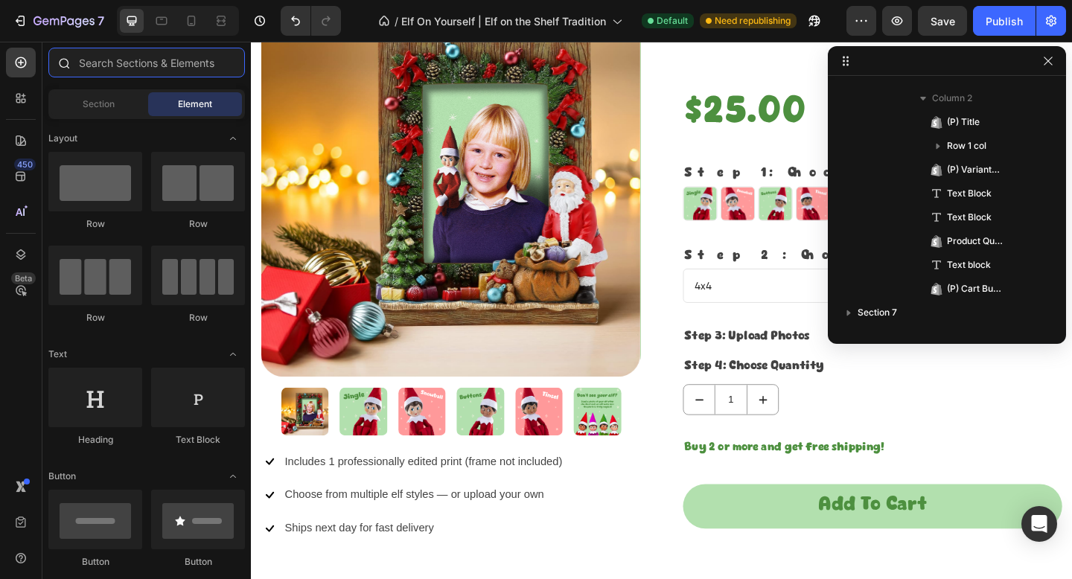
click at [118, 63] on input "text" at bounding box center [146, 63] width 196 height 30
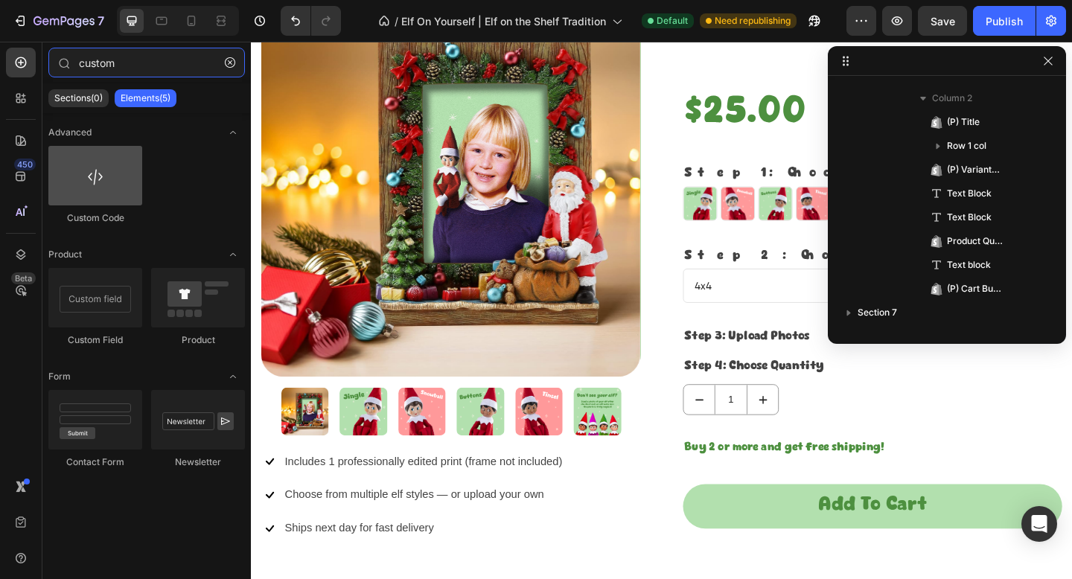
type input "custom"
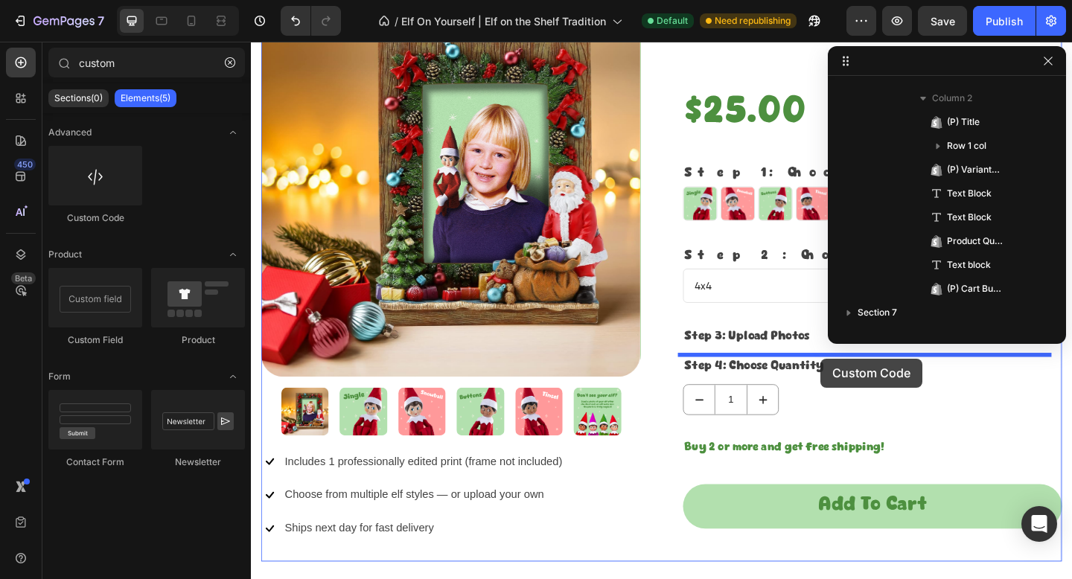
drag, startPoint x: 345, startPoint y: 217, endPoint x: 869, endPoint y: 385, distance: 550.1
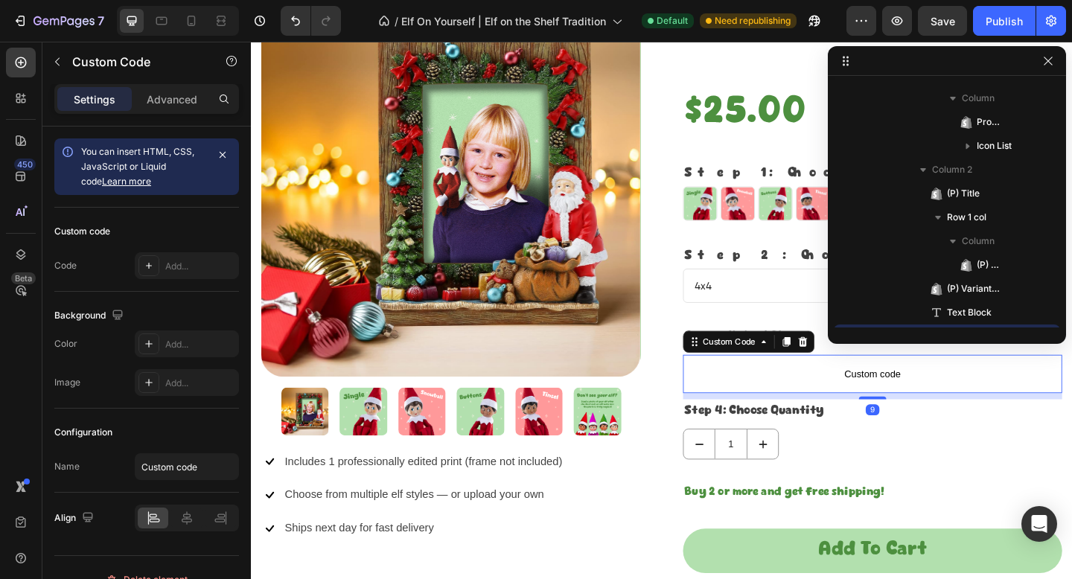
scroll to position [472, 0]
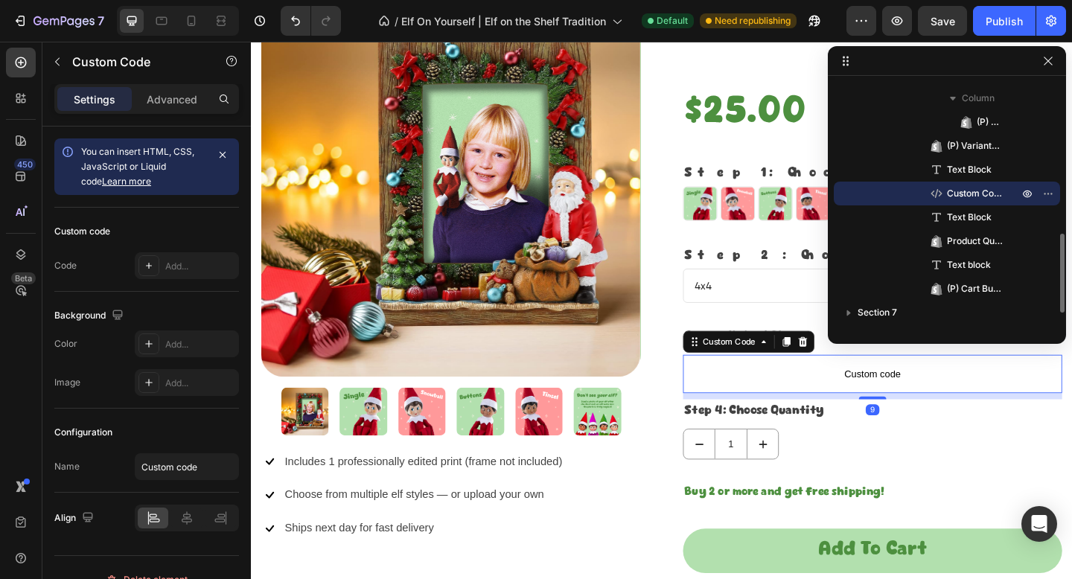
click at [968, 196] on span "Custom Code" at bounding box center [975, 193] width 57 height 15
click at [878, 397] on span "Custom code" at bounding box center [926, 403] width 412 height 18
click at [878, 400] on span "Custom code" at bounding box center [926, 403] width 412 height 18
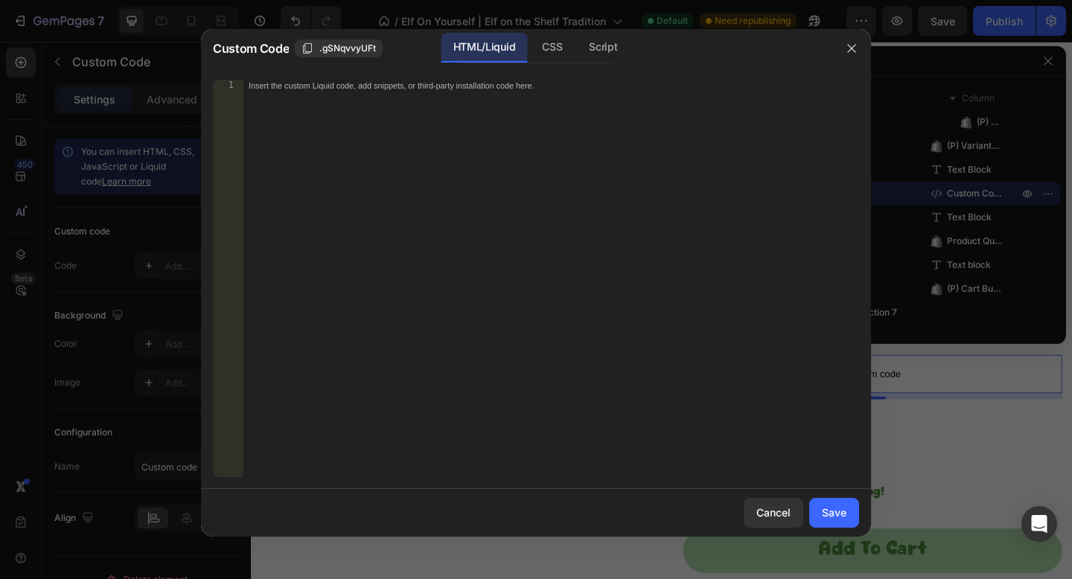
click at [583, 128] on div "Insert the custom Liquid code, add snippets, or third-party installation code h…" at bounding box center [551, 290] width 616 height 421
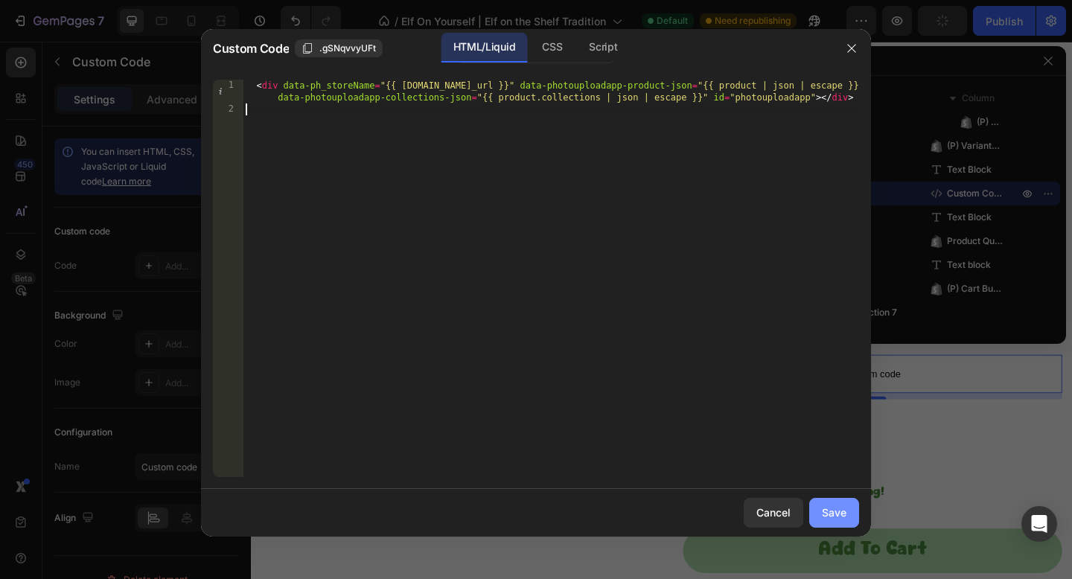
click at [831, 505] on div "Save" at bounding box center [834, 513] width 25 height 16
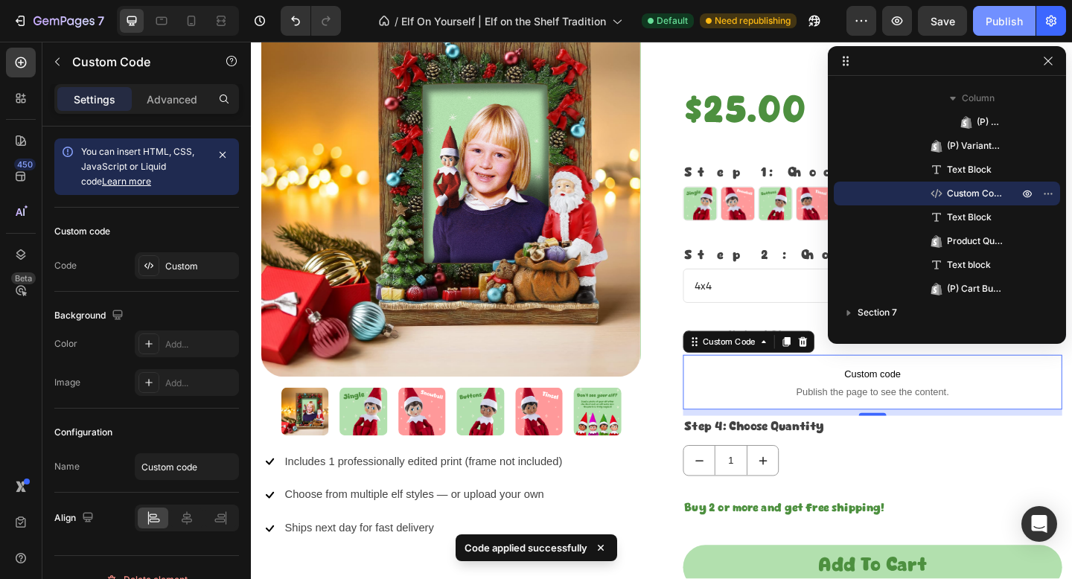
click at [1011, 19] on div "Publish" at bounding box center [1003, 21] width 37 height 16
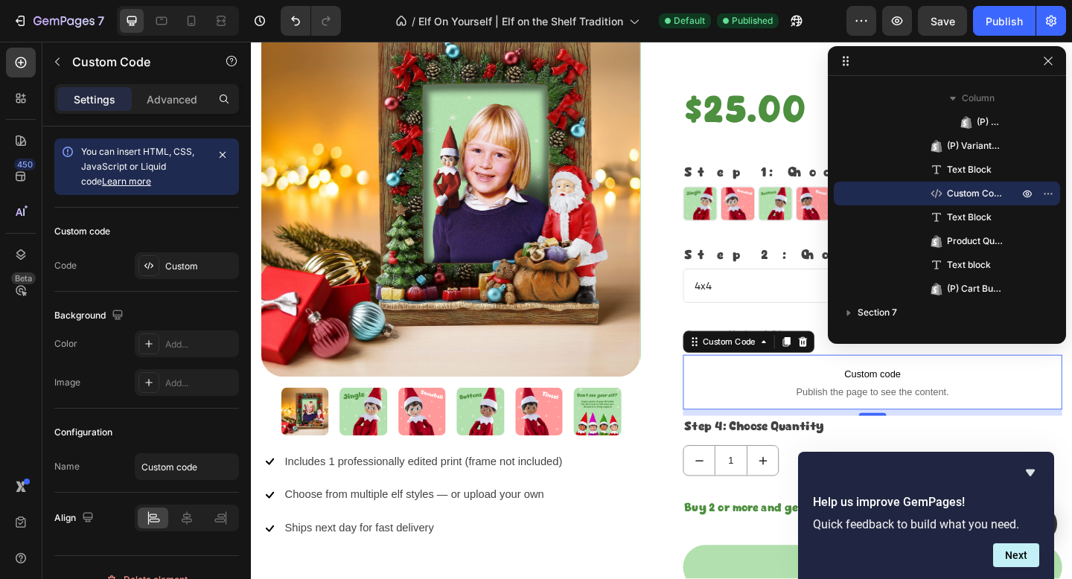
click at [750, 407] on span "Custom code" at bounding box center [926, 403] width 412 height 18
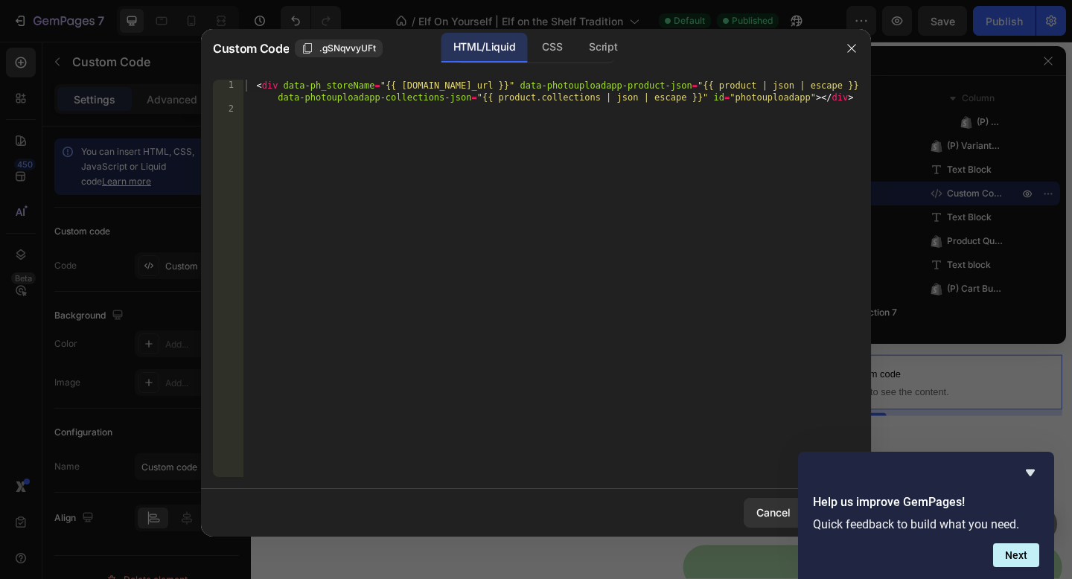
click at [485, 199] on div "< div data-ph_storeName = "{{ [DOMAIN_NAME]_url }}" data-photouploadapp-product…" at bounding box center [551, 296] width 616 height 433
type textarea "<div data-ph_storeName="{{ [DOMAIN_NAME]_url }}" data-photouploadapp-product-js…"
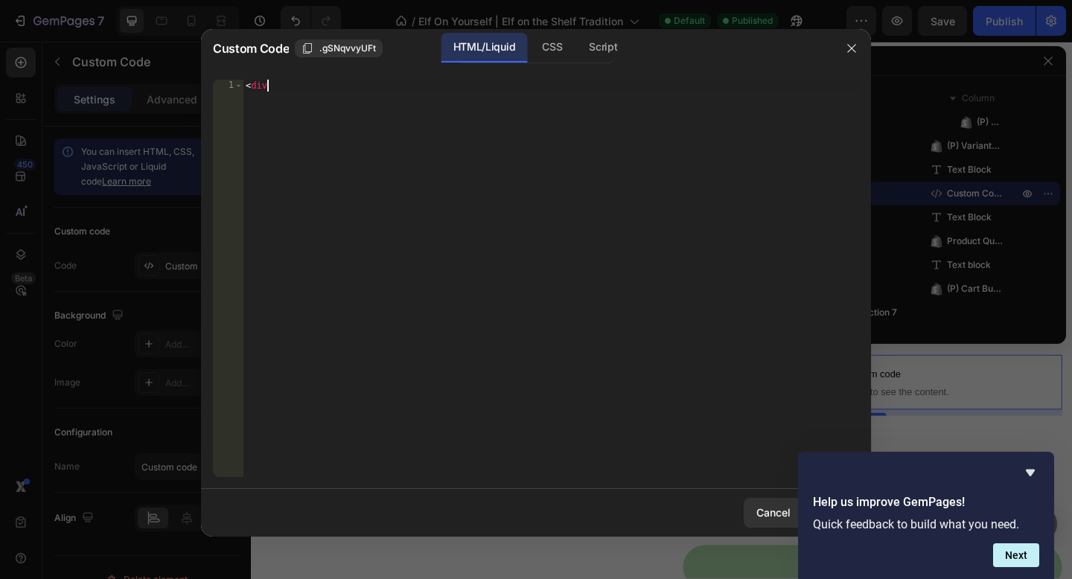
type textarea "<div>"
paste textarea
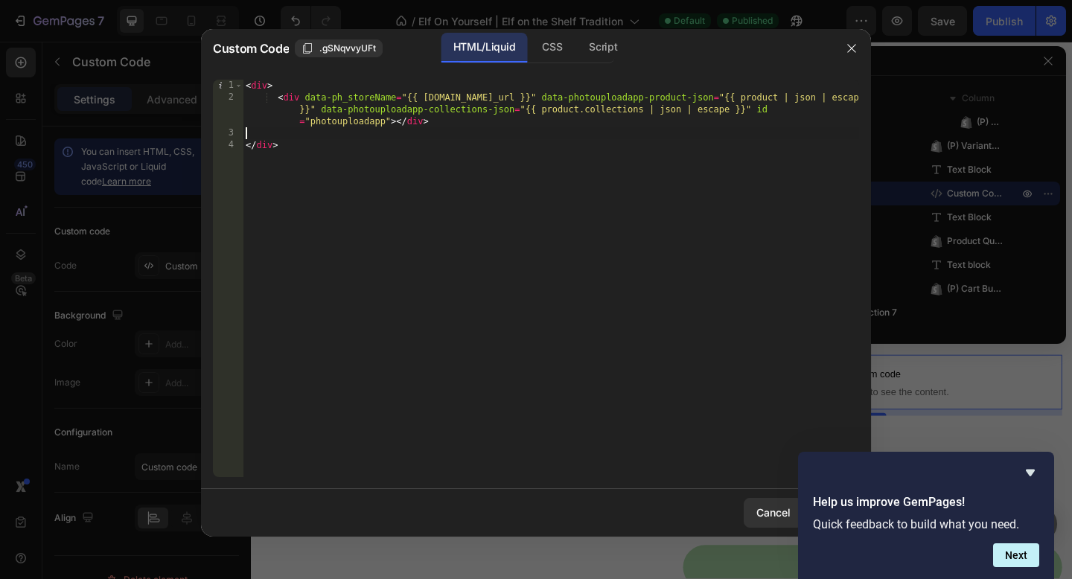
scroll to position [0, 0]
click at [540, 301] on div "< div class = "shopfiy-block" > < div data-ph_storeName = "{{ [DOMAIN_NAME]_url…" at bounding box center [551, 290] width 616 height 421
type textarea "</div>"
click at [1019, 559] on button "Next" at bounding box center [1016, 555] width 46 height 24
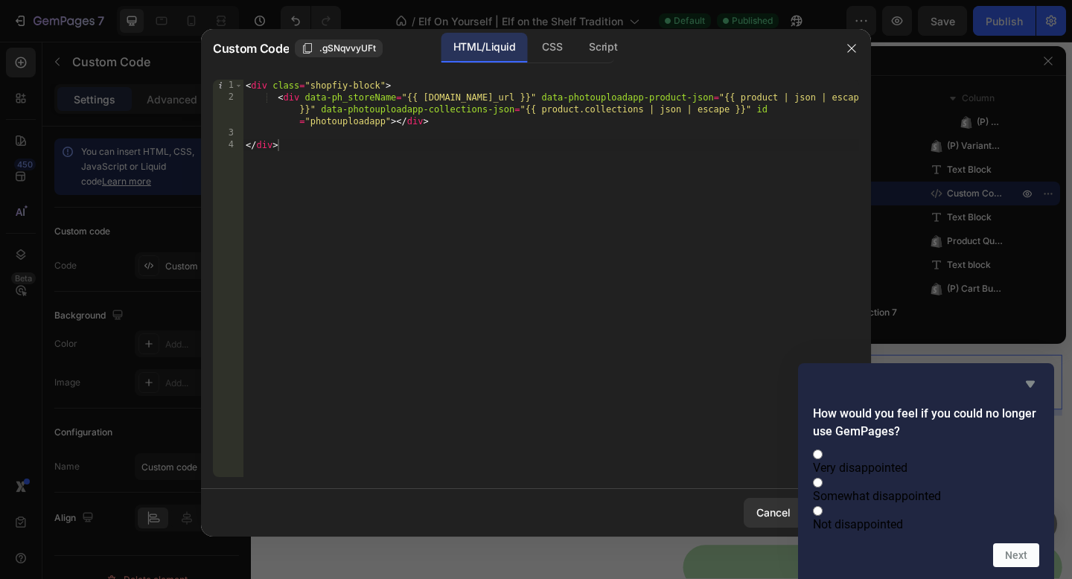
click at [1029, 381] on icon "Hide survey" at bounding box center [1030, 384] width 9 height 7
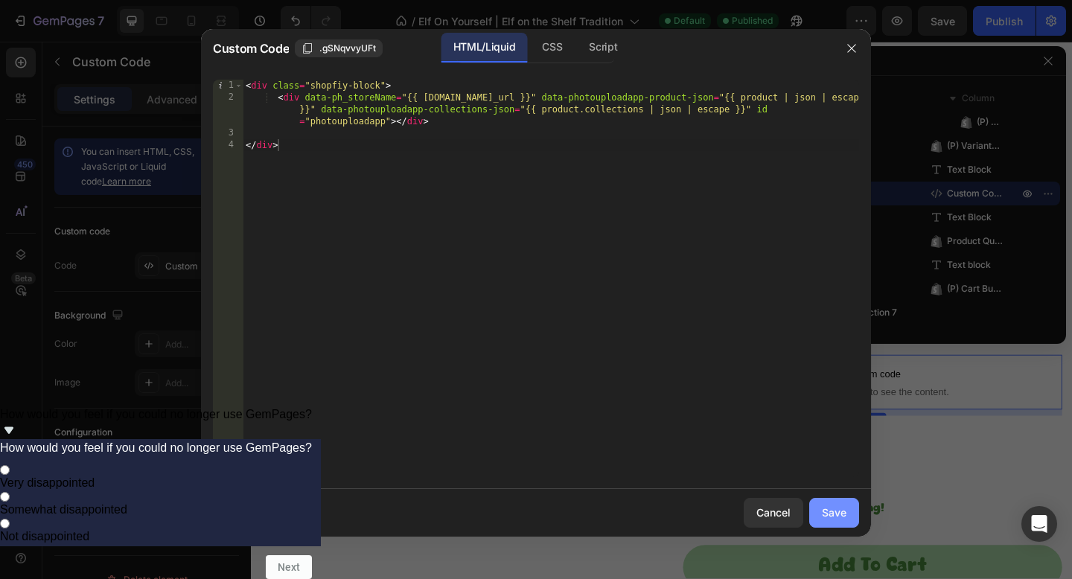
click at [831, 507] on div "Save" at bounding box center [834, 513] width 25 height 16
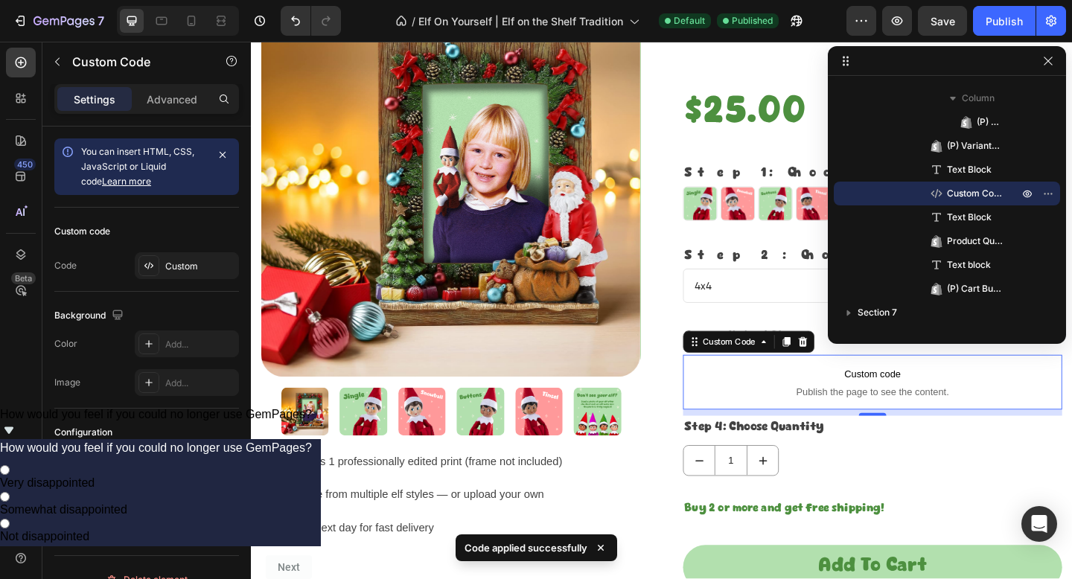
click at [984, 37] on div "7 / Elf On Yourself | Elf on the Shelf Tradition Default Published Preview Save…" at bounding box center [536, 21] width 1072 height 42
click at [984, 36] on div "7 / Elf On Yourself | Elf on the Shelf Tradition Default Published Preview Save…" at bounding box center [536, 21] width 1072 height 42
click at [984, 33] on button "Publish" at bounding box center [1004, 21] width 63 height 30
